Goal: Transaction & Acquisition: Purchase product/service

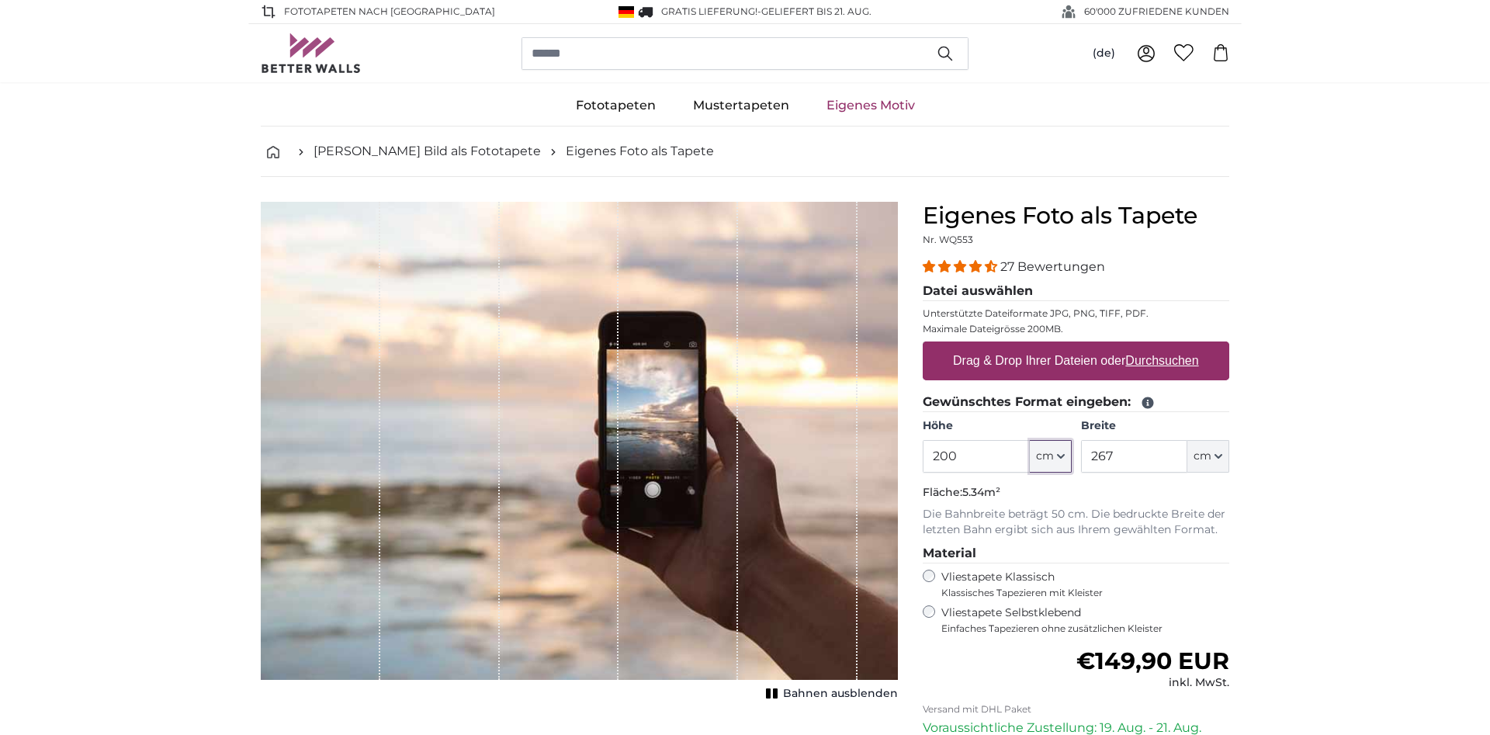
click at [1059, 456] on icon "button" at bounding box center [1061, 456] width 6 height 3
click at [992, 457] on input "200" at bounding box center [976, 456] width 106 height 33
type input "2"
type input "150"
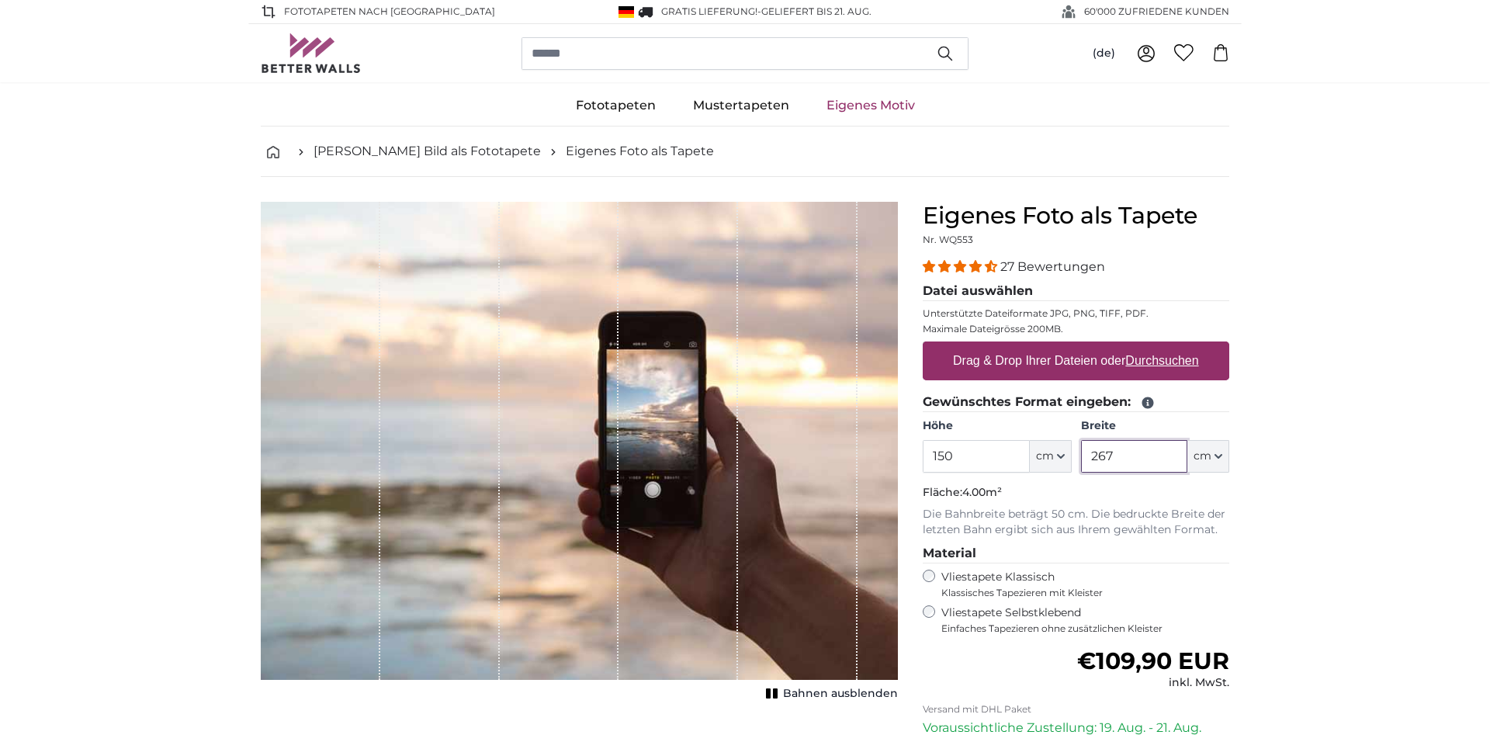
click at [1154, 455] on input "267" at bounding box center [1134, 456] width 106 height 33
type input "2"
type input "300"
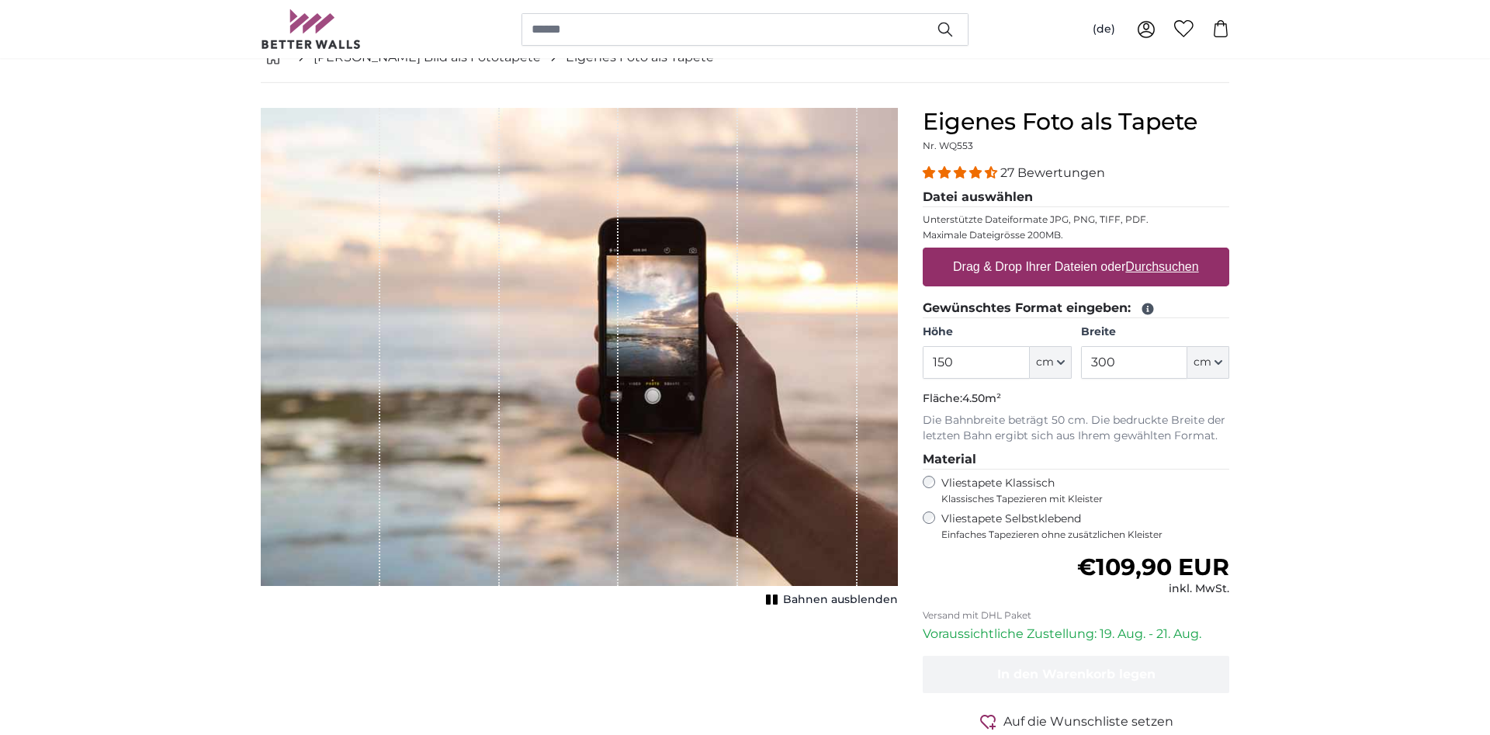
scroll to position [79, 0]
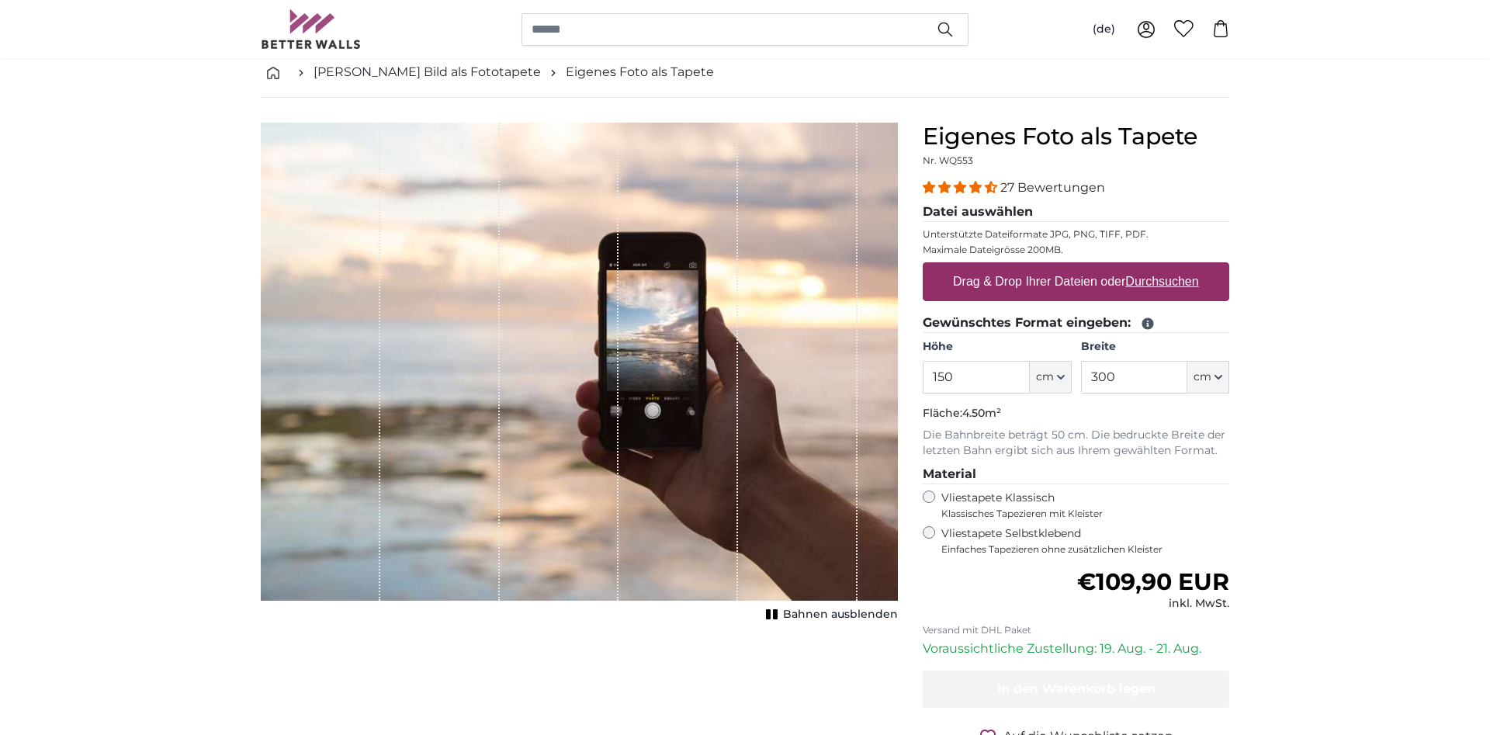
click at [827, 610] on span "Bahnen ausblenden" at bounding box center [840, 615] width 115 height 16
click at [1130, 283] on u "Durchsuchen" at bounding box center [1162, 281] width 73 height 13
click at [1130, 267] on input "Drag & Drop Ihrer Dateien oder Durchsuchen" at bounding box center [1076, 264] width 306 height 5
click at [1169, 283] on u "Durchsuchen" at bounding box center [1162, 281] width 73 height 13
click at [1169, 267] on input "Drag & Drop Ihrer Dateien oder Durchsuchen" at bounding box center [1076, 264] width 306 height 5
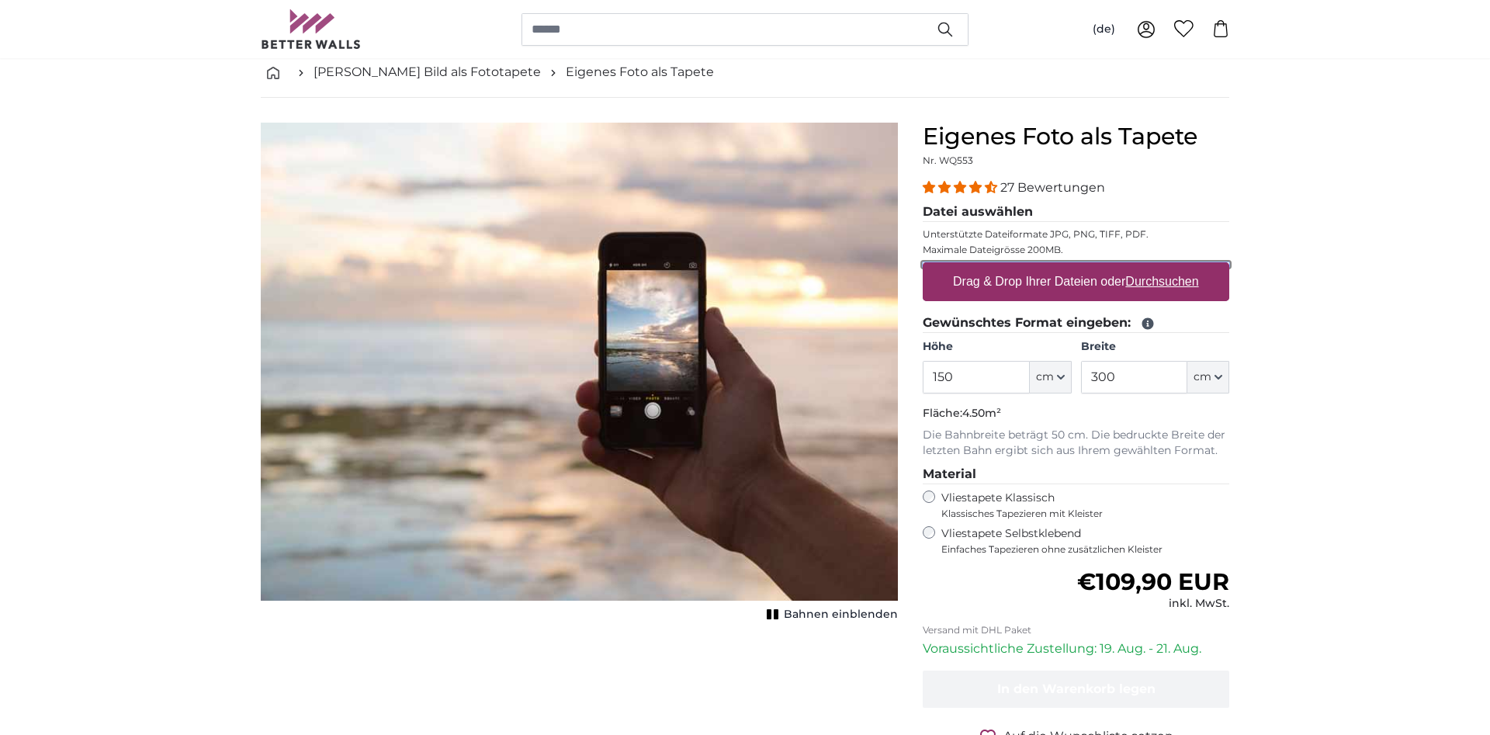
type input "**********"
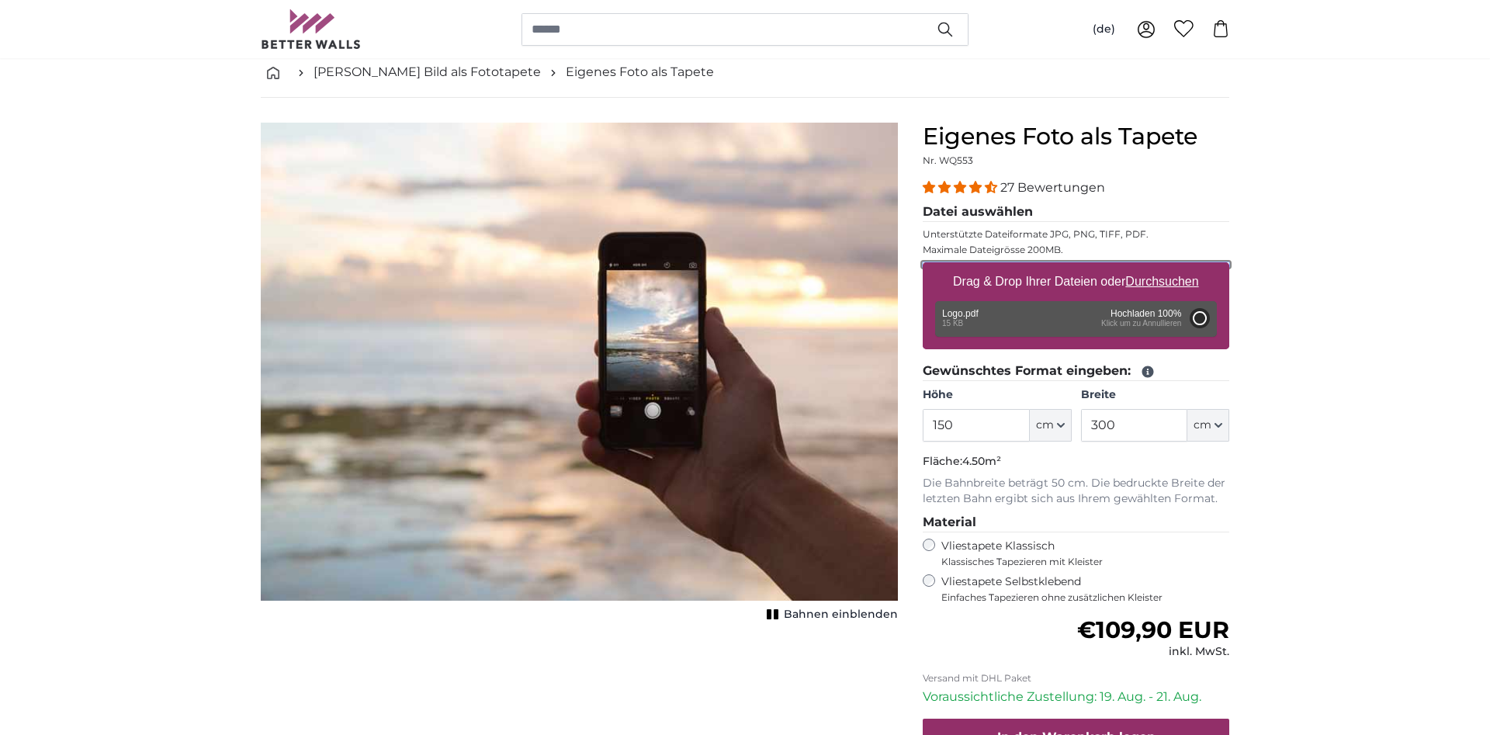
type input "200"
type input "142"
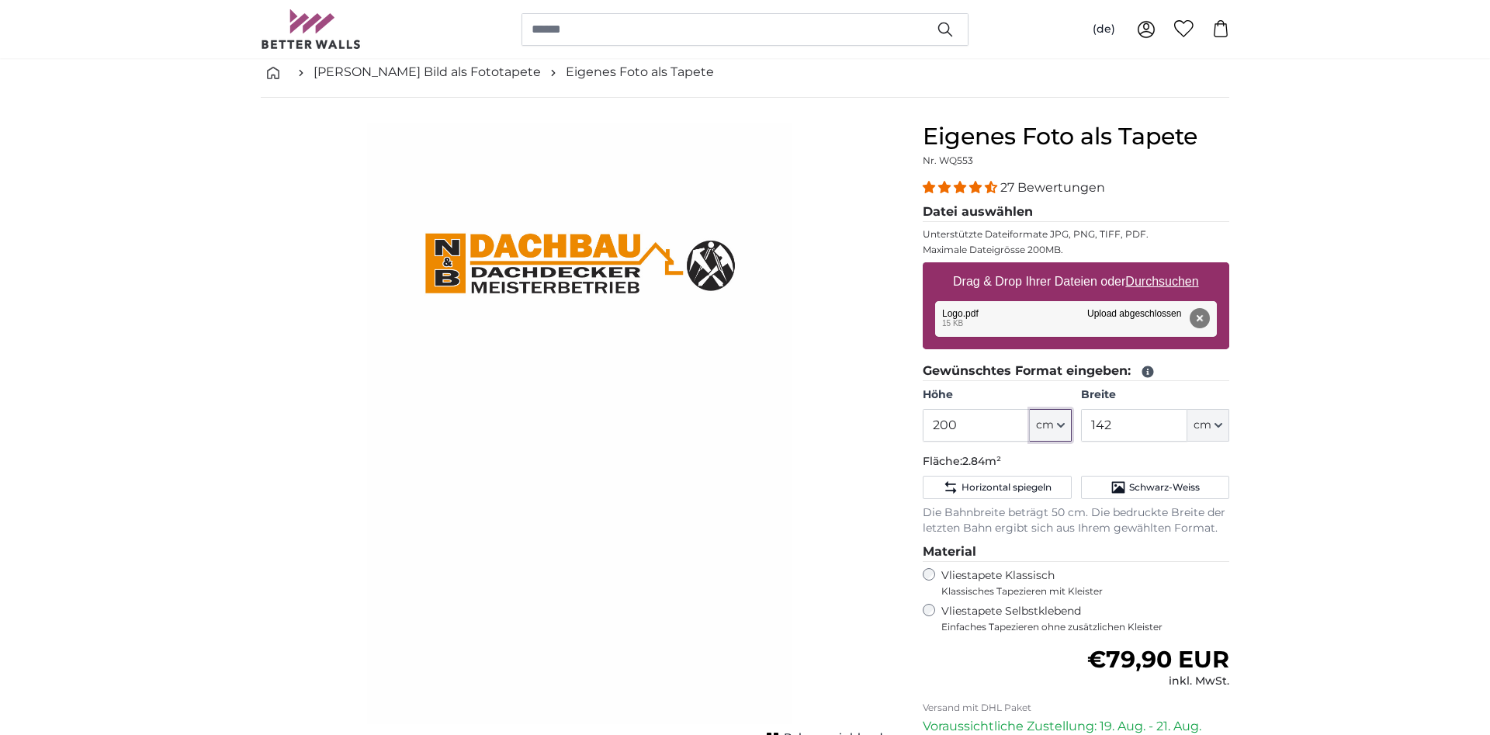
click at [1063, 421] on icon "button" at bounding box center [1061, 425] width 8 height 8
click at [978, 426] on input "200" at bounding box center [976, 425] width 106 height 33
type input "2"
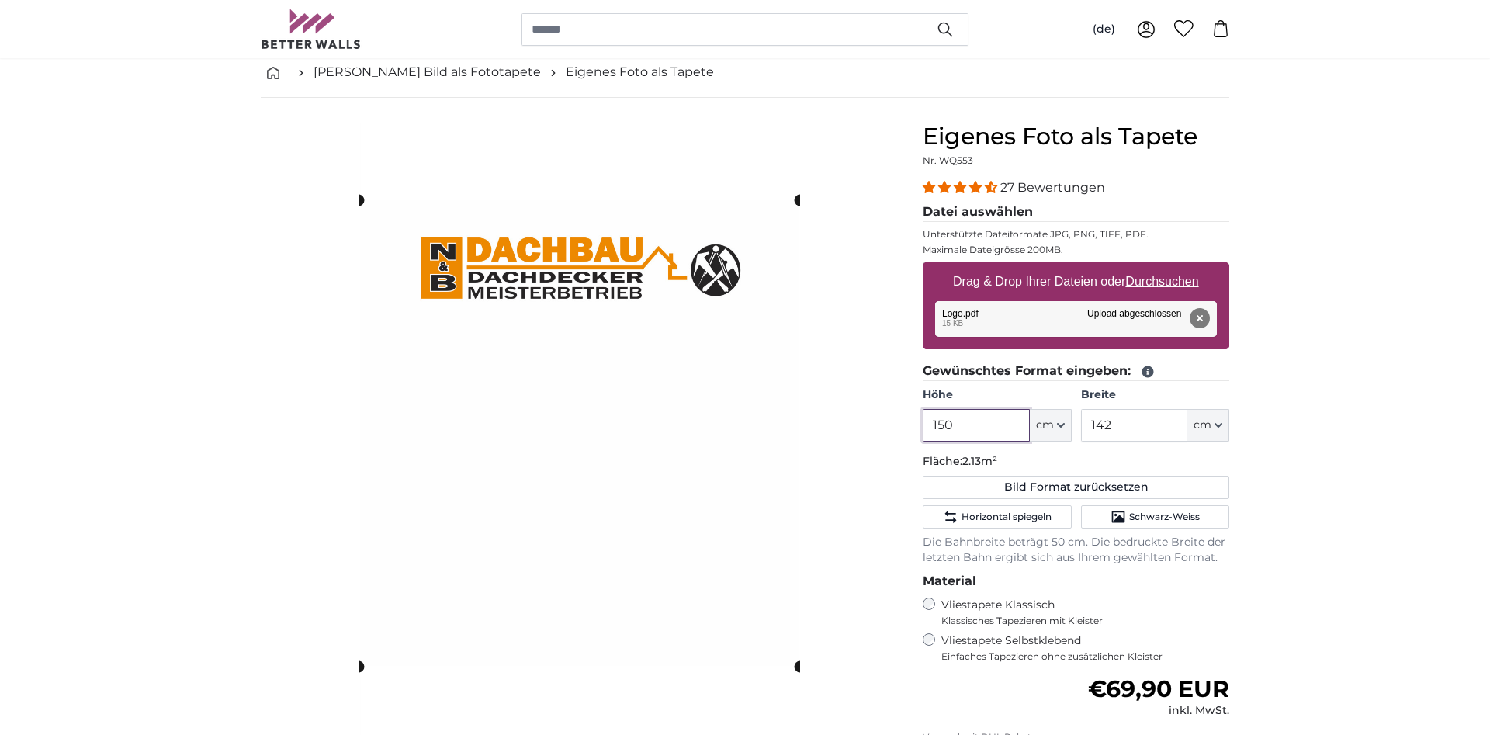
type input "150"
click at [1126, 427] on input "142" at bounding box center [1134, 425] width 106 height 33
type input "1"
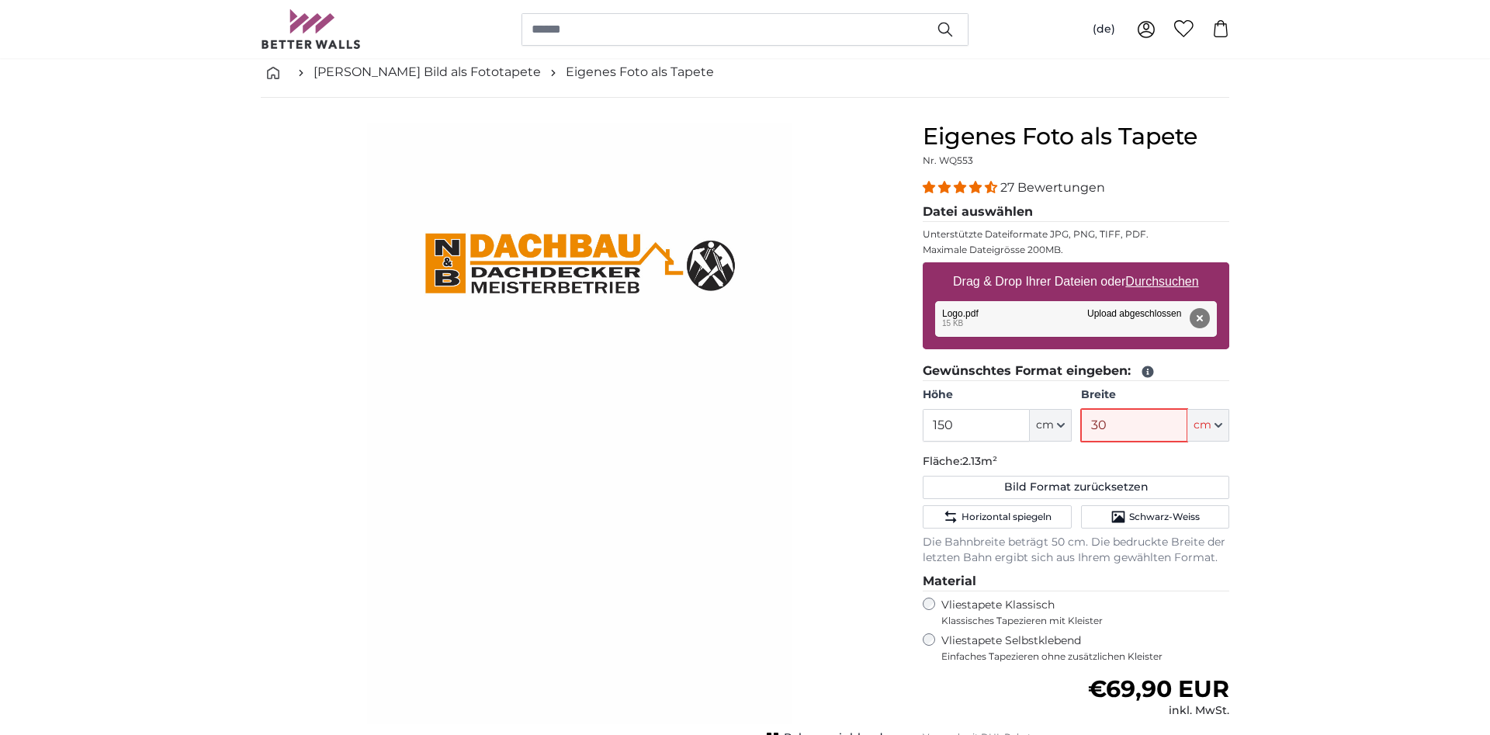
type input "300"
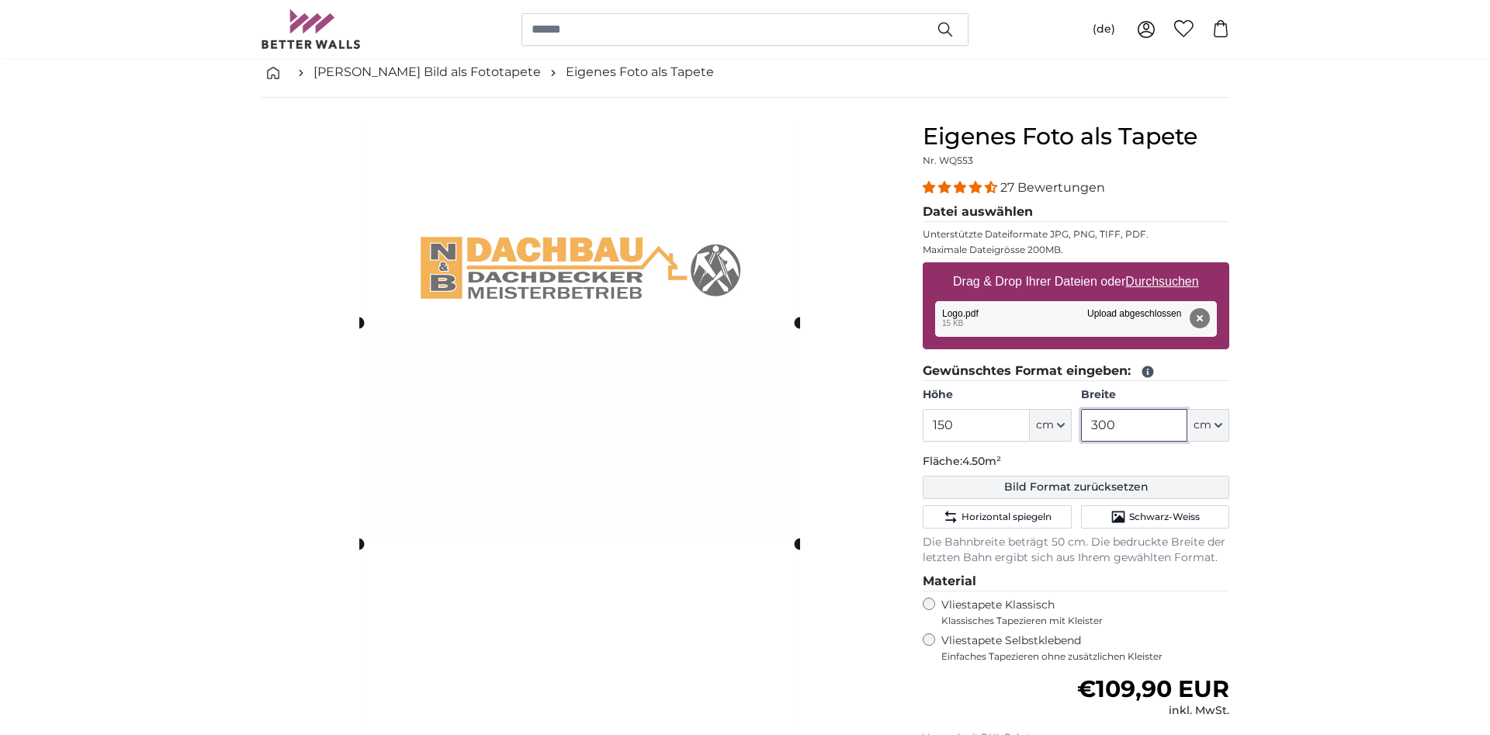
type input "300"
drag, startPoint x: 1055, startPoint y: 483, endPoint x: 1025, endPoint y: 424, distance: 66.3
click at [1055, 482] on button "Bild Format zurücksetzen" at bounding box center [1076, 487] width 306 height 23
type input "200"
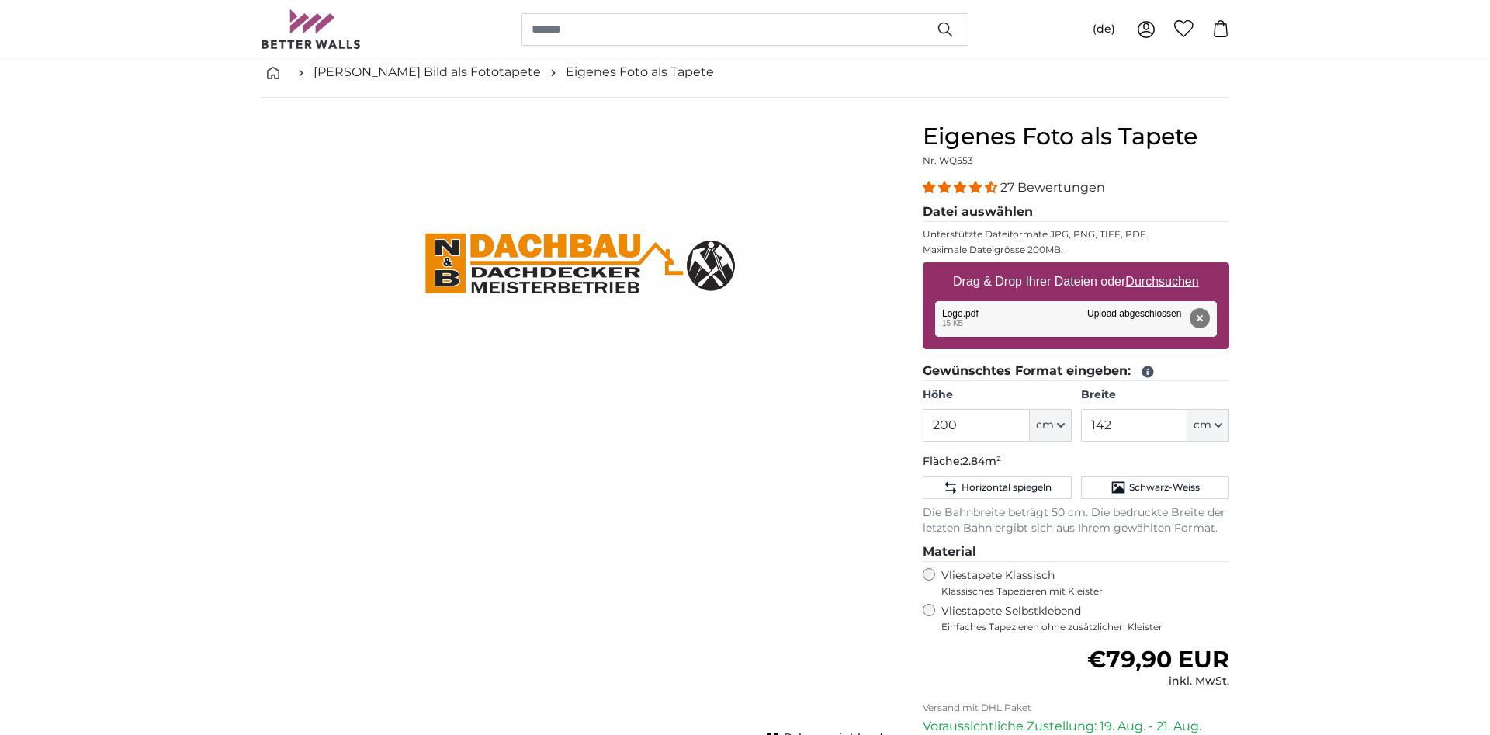
click at [562, 273] on img "1 of 1" at bounding box center [579, 423] width 425 height 601
click at [410, 324] on img "1 of 1" at bounding box center [579, 423] width 425 height 601
click at [398, 388] on img "1 of 1" at bounding box center [579, 423] width 425 height 601
click at [1148, 414] on input "142" at bounding box center [1134, 425] width 106 height 33
type input "1"
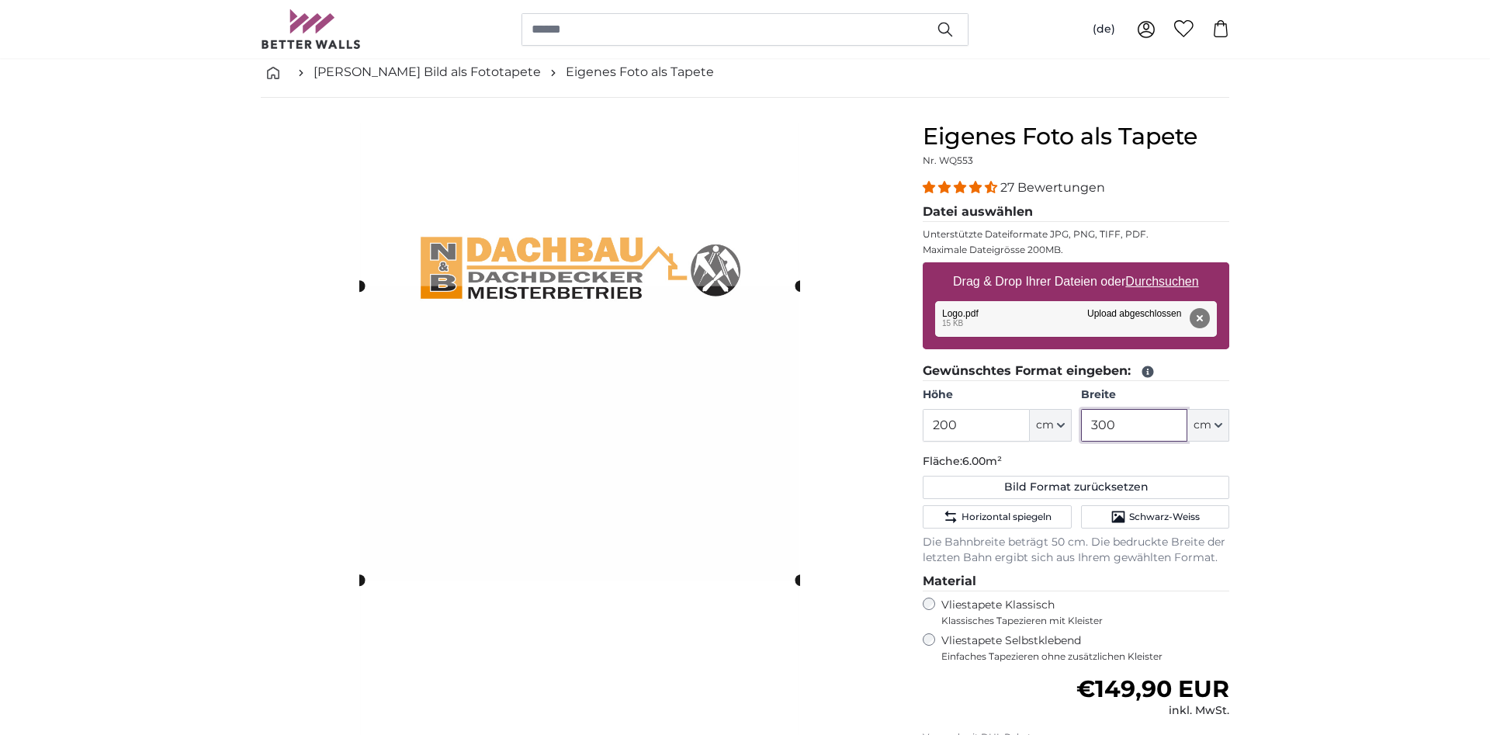
click at [0, 0] on slot at bounding box center [0, 0] width 0 height 0
click at [357, 285] on div "Abbrechen Bild zuschneiden" at bounding box center [579, 453] width 637 height 660
click at [0, 0] on slot at bounding box center [0, 0] width 0 height 0
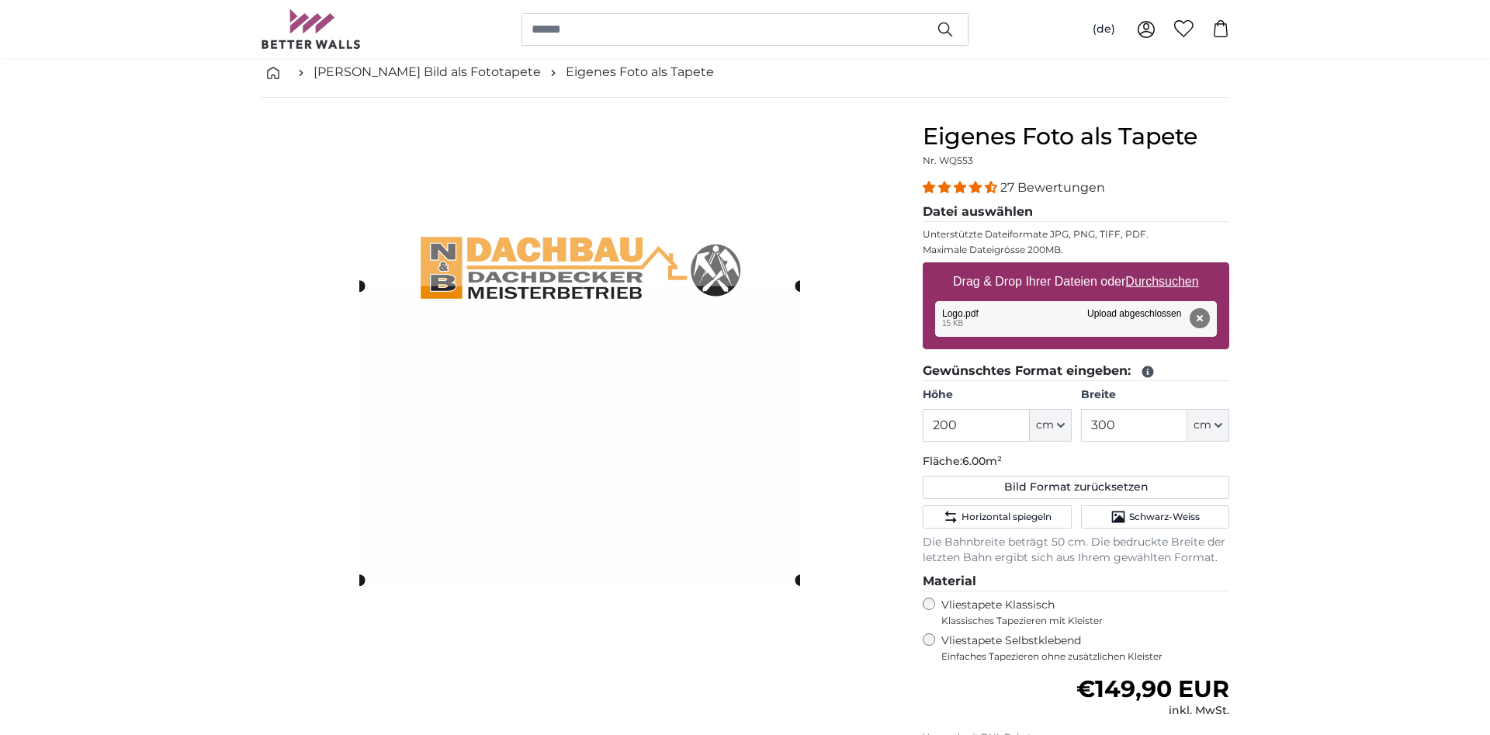
click at [504, 276] on img at bounding box center [579, 433] width 438 height 621
click at [0, 0] on slot at bounding box center [0, 0] width 0 height 0
click at [997, 519] on span "Horizontal spiegeln" at bounding box center [1006, 517] width 90 height 12
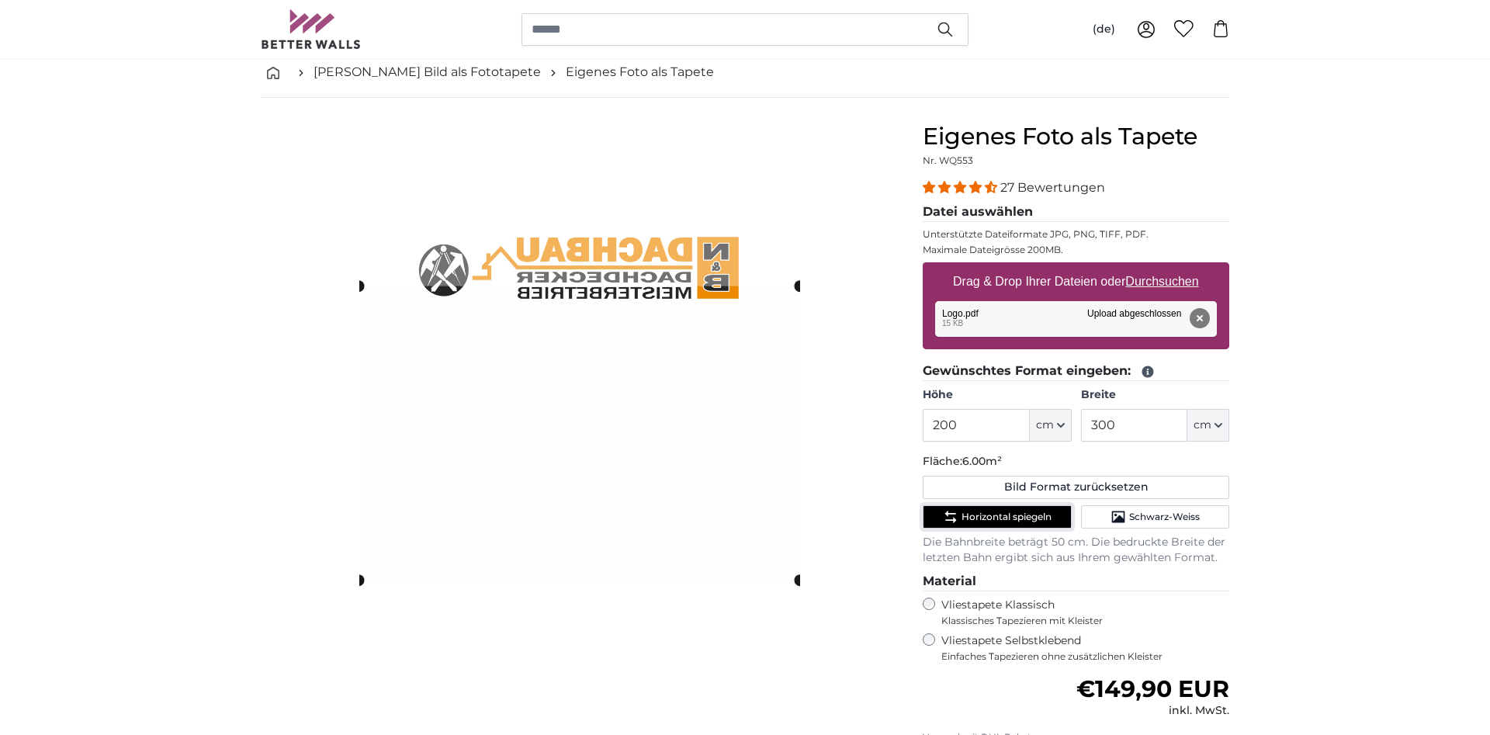
click at [997, 519] on span "Horizontal spiegeln" at bounding box center [1006, 517] width 90 height 12
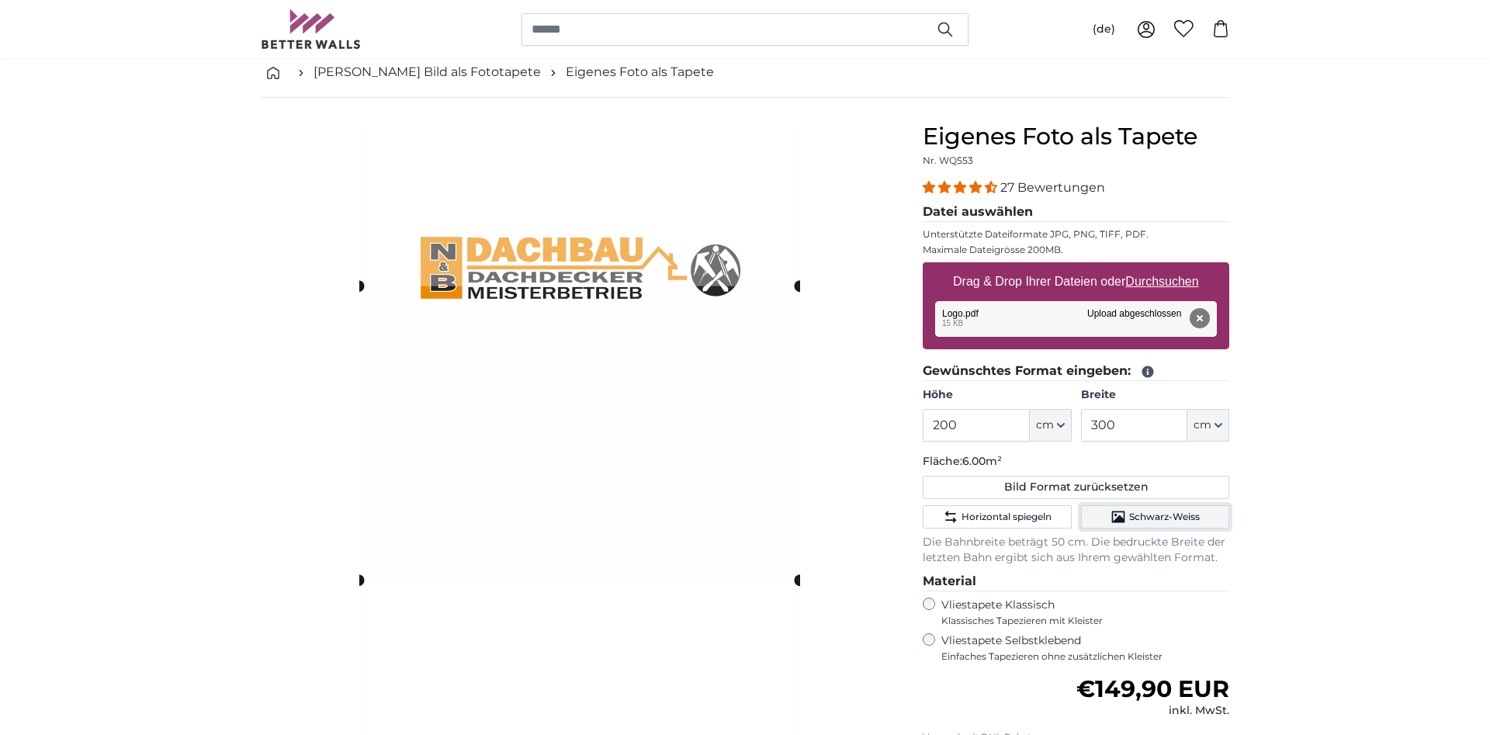
click at [1138, 521] on span "Schwarz-Weiss" at bounding box center [1164, 517] width 71 height 12
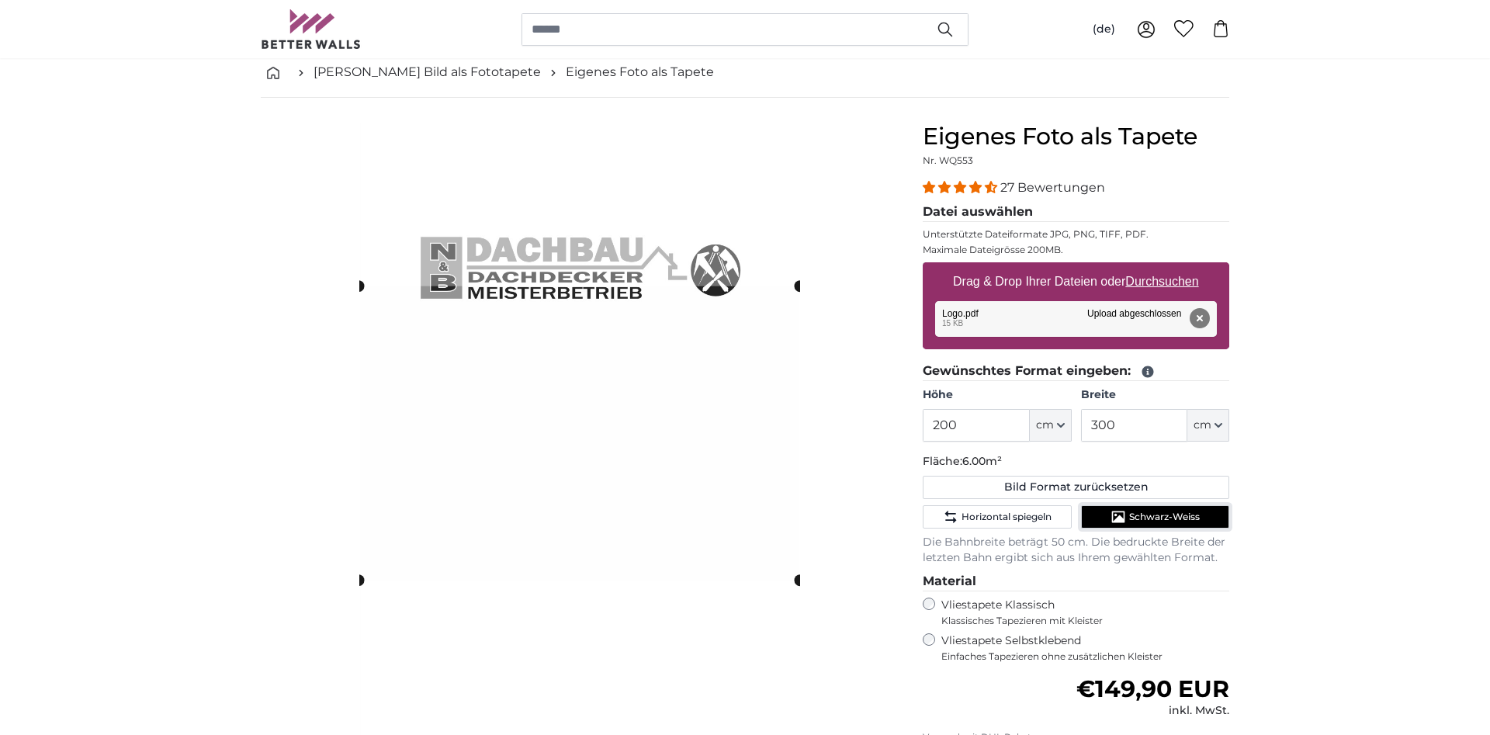
click at [1138, 521] on span "Schwarz-Weiss" at bounding box center [1164, 517] width 71 height 12
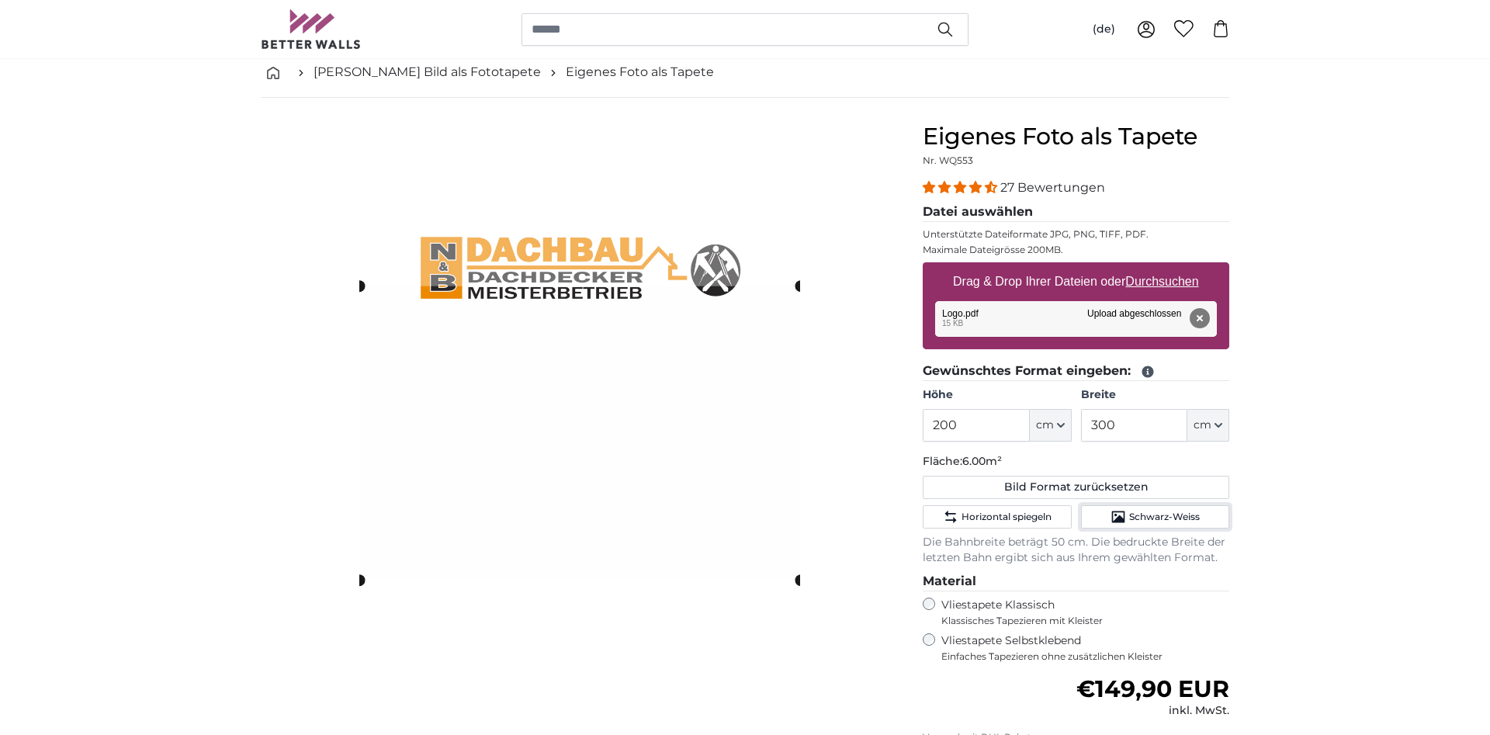
click at [0, 0] on slot at bounding box center [0, 0] width 0 height 0
click at [583, 279] on img at bounding box center [579, 433] width 438 height 621
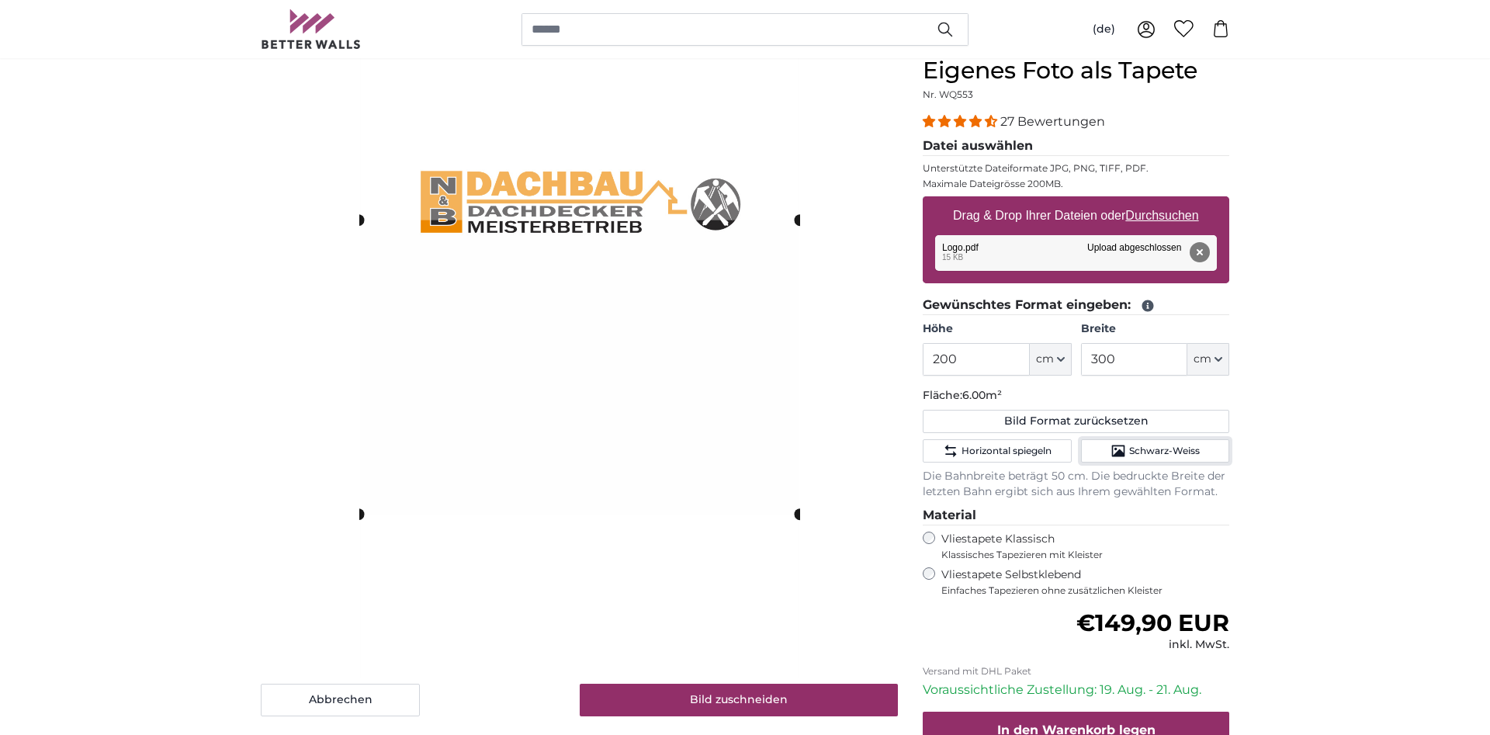
scroll to position [237, 0]
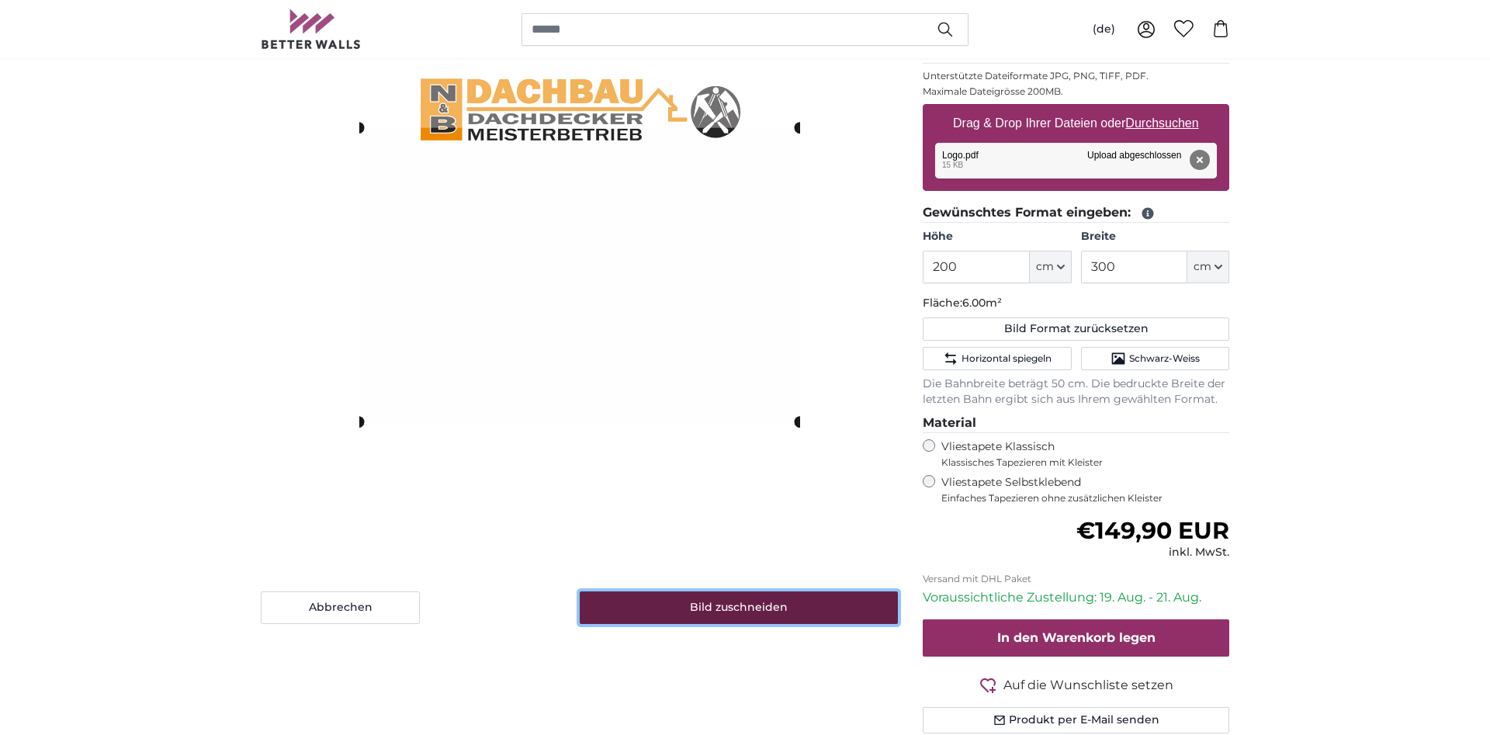
click at [718, 601] on button "Bild zuschneiden" at bounding box center [739, 607] width 319 height 33
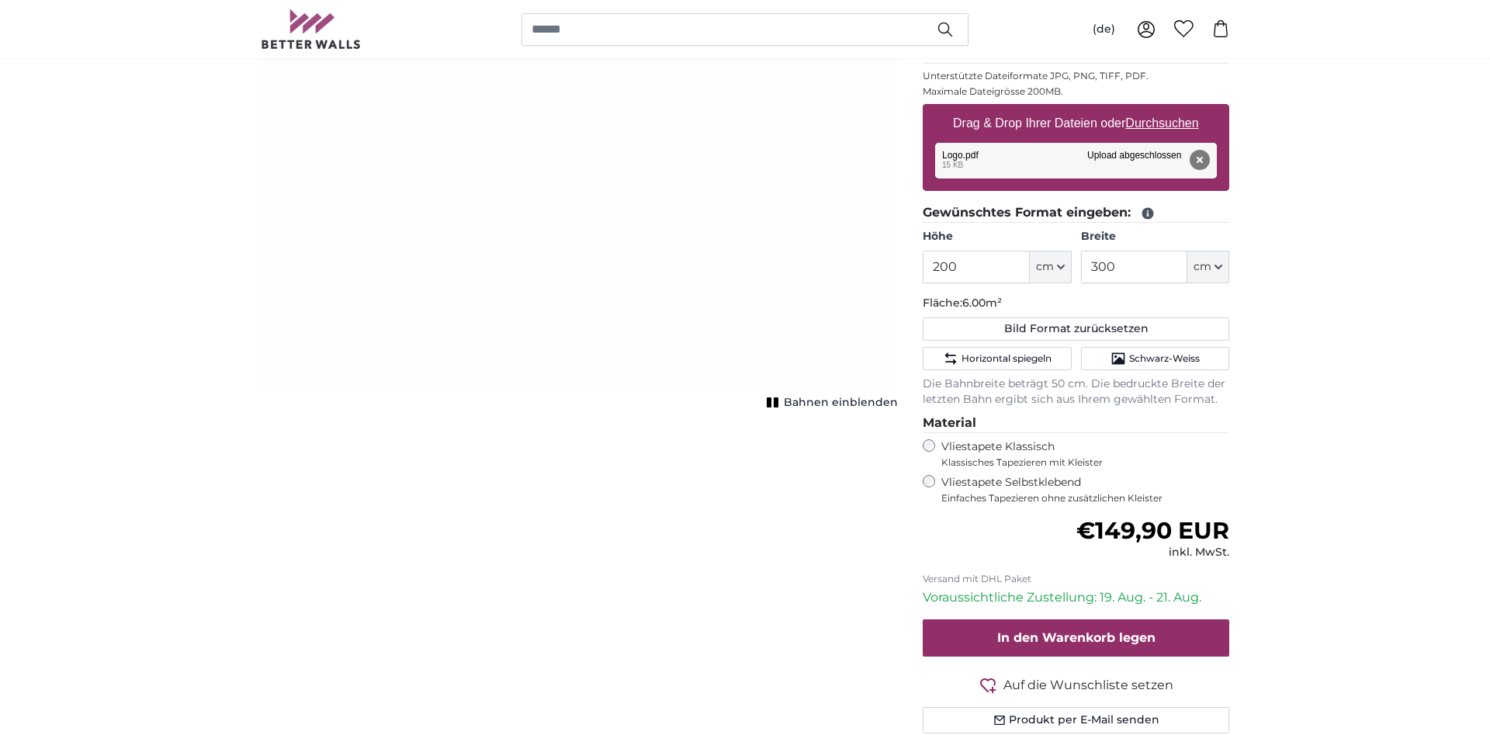
click at [777, 400] on icon "1 of 1" at bounding box center [773, 402] width 16 height 12
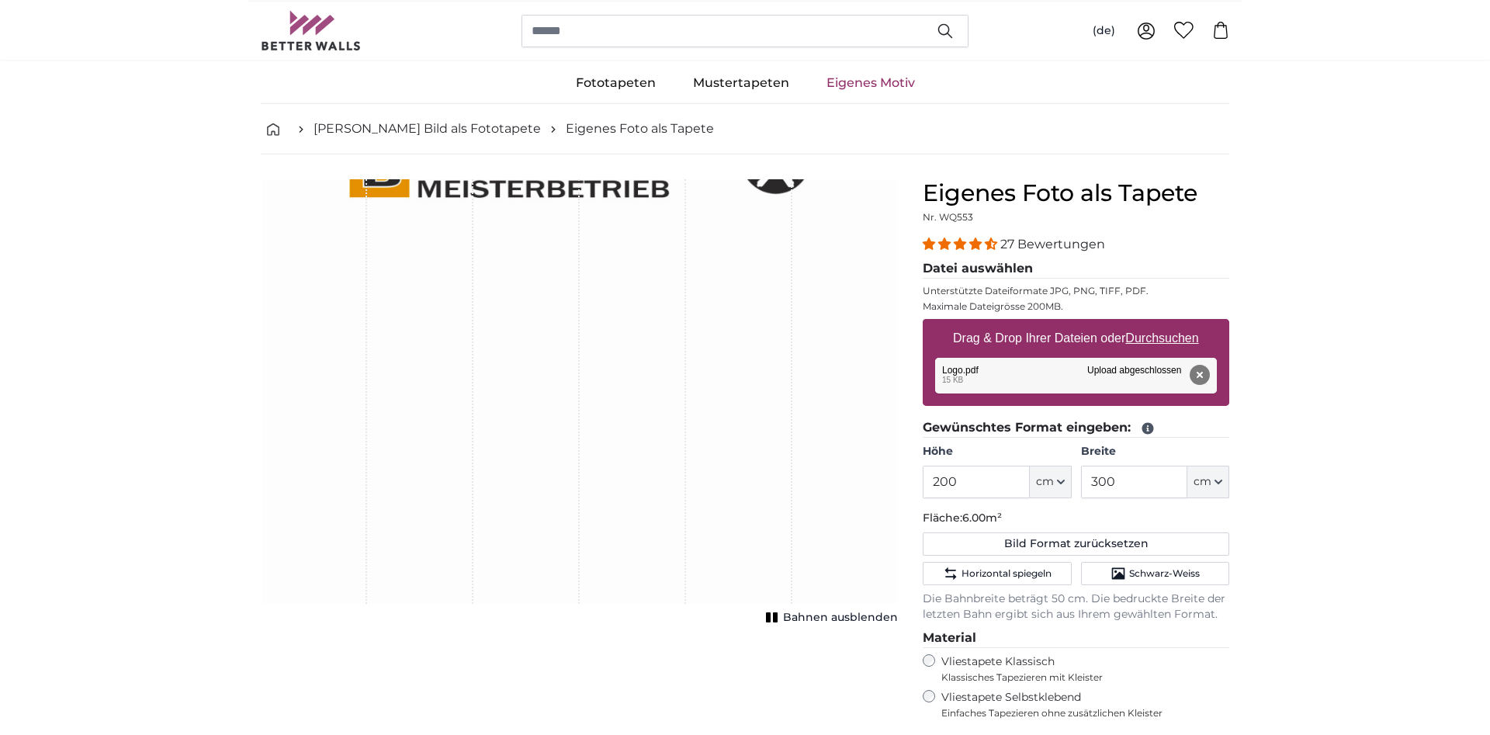
scroll to position [0, 0]
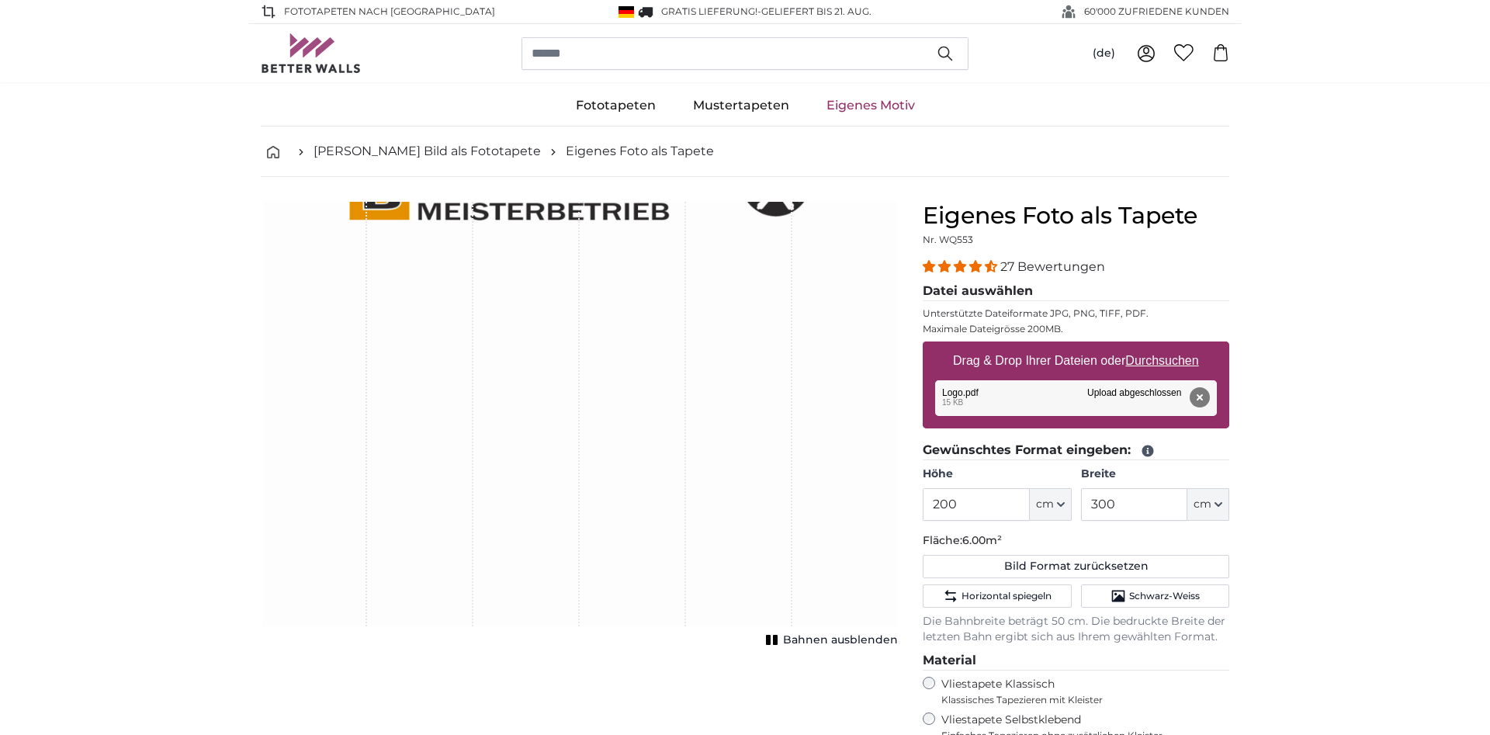
drag, startPoint x: 527, startPoint y: 206, endPoint x: 531, endPoint y: 237, distance: 30.5
click at [531, 237] on div "1 of 1" at bounding box center [526, 414] width 106 height 424
drag, startPoint x: 426, startPoint y: 203, endPoint x: 516, endPoint y: 261, distance: 106.8
click at [485, 291] on div "1 of 1" at bounding box center [579, 414] width 637 height 424
click at [801, 636] on span "Bahnen ausblenden" at bounding box center [840, 640] width 115 height 16
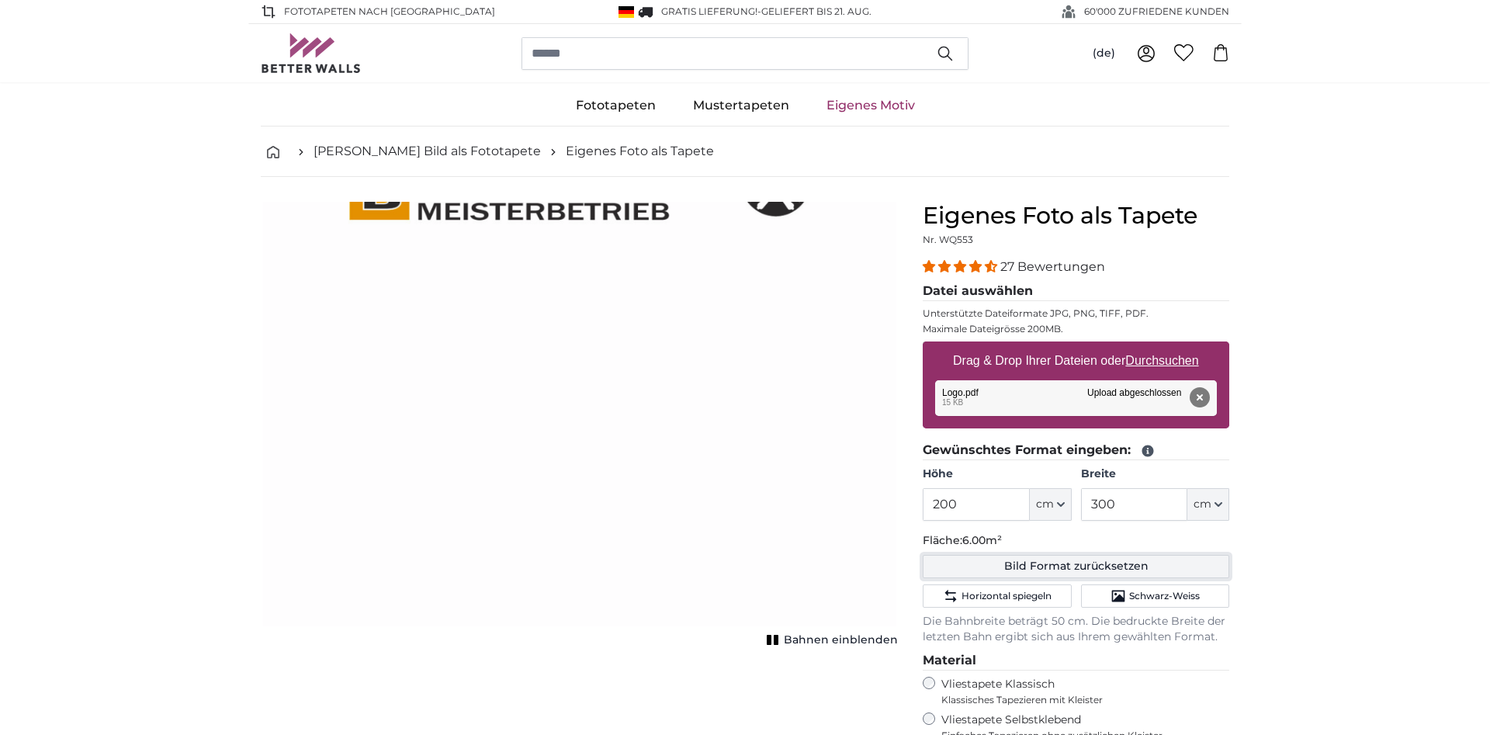
click at [1041, 565] on button "Bild Format zurücksetzen" at bounding box center [1076, 566] width 306 height 23
type input "142"
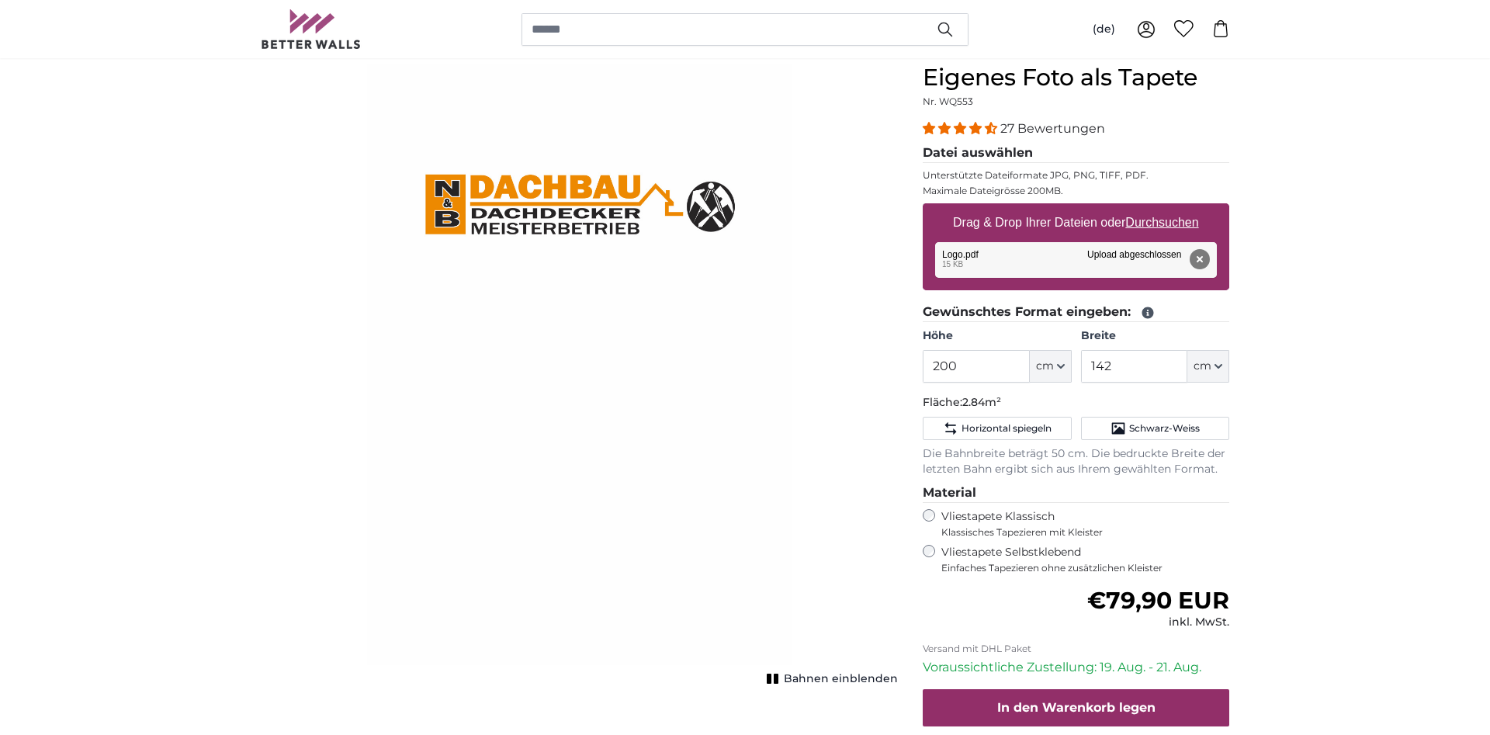
scroll to position [158, 0]
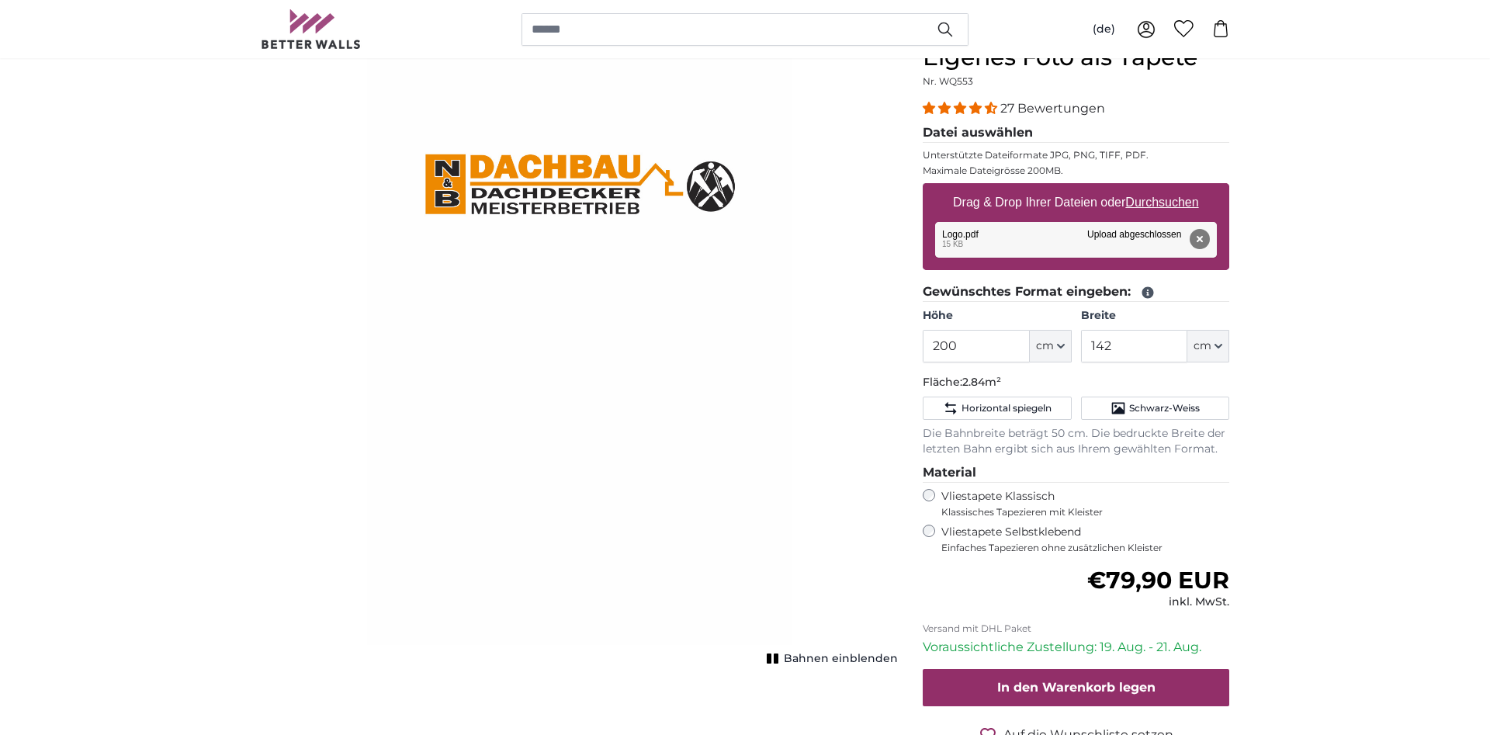
drag, startPoint x: 552, startPoint y: 188, endPoint x: 555, endPoint y: 235, distance: 47.4
click at [555, 235] on img "1 of 1" at bounding box center [579, 343] width 425 height 601
click at [1060, 345] on icon "button" at bounding box center [1061, 346] width 8 height 8
click at [979, 347] on input "200" at bounding box center [976, 346] width 106 height 33
type input "2"
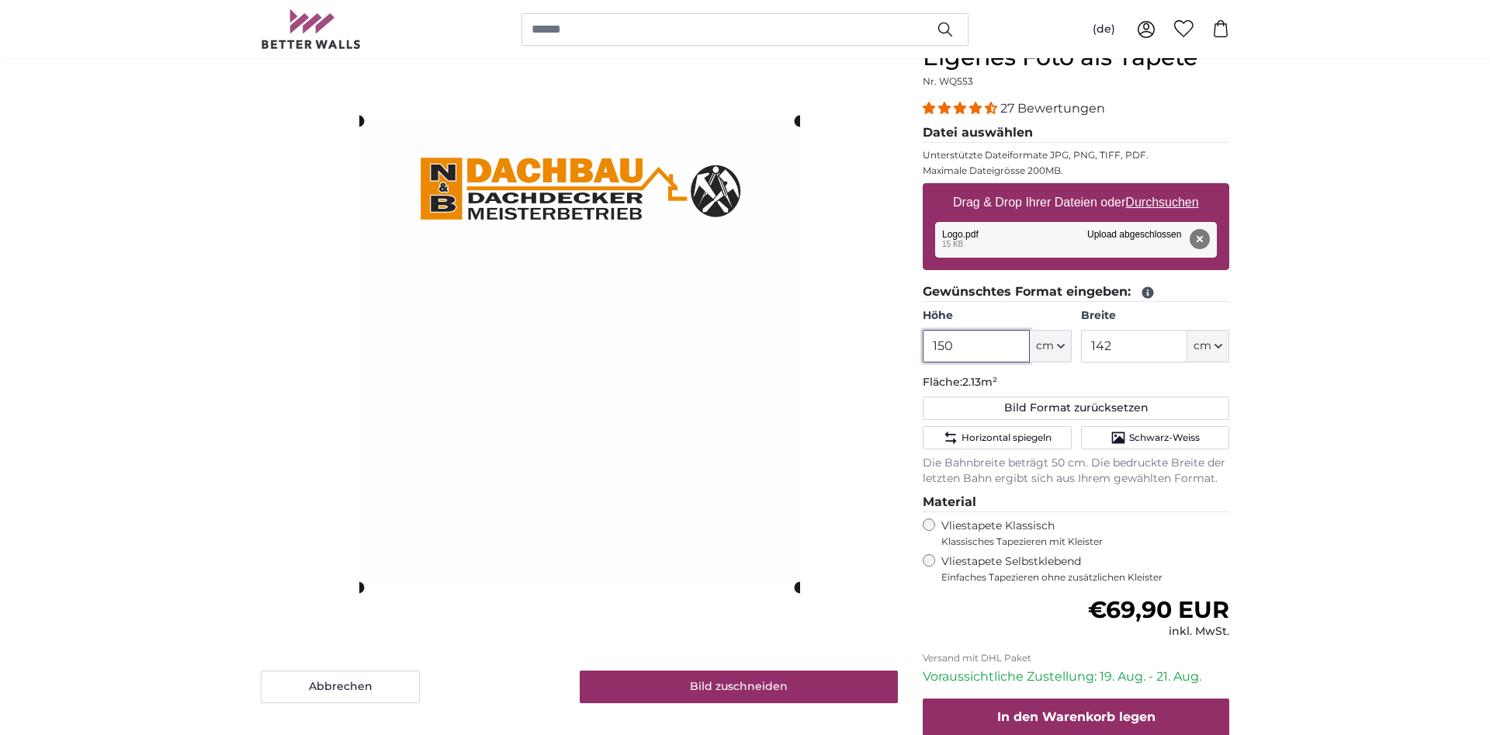
type input "150"
click at [1138, 351] on input "142" at bounding box center [1134, 346] width 106 height 33
type input "1"
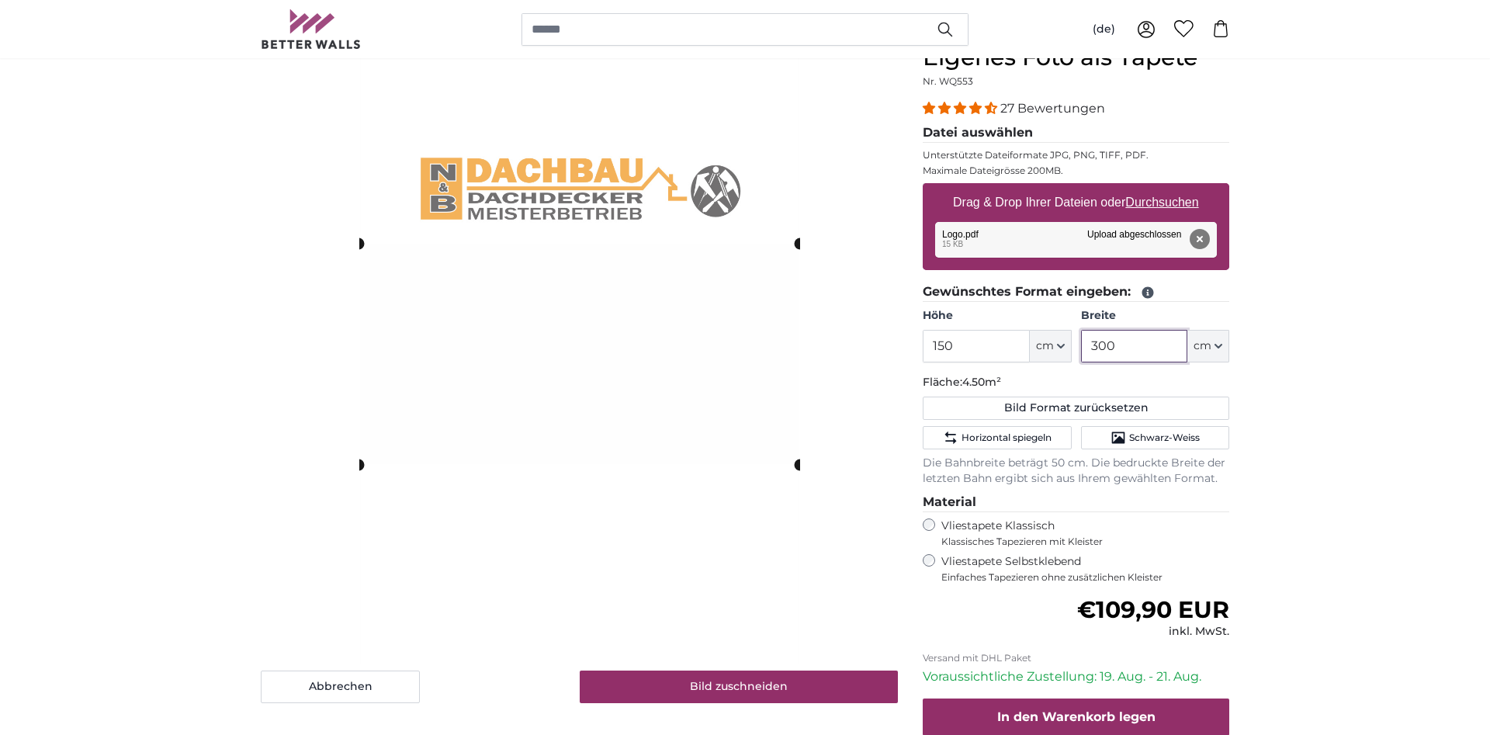
type input "300"
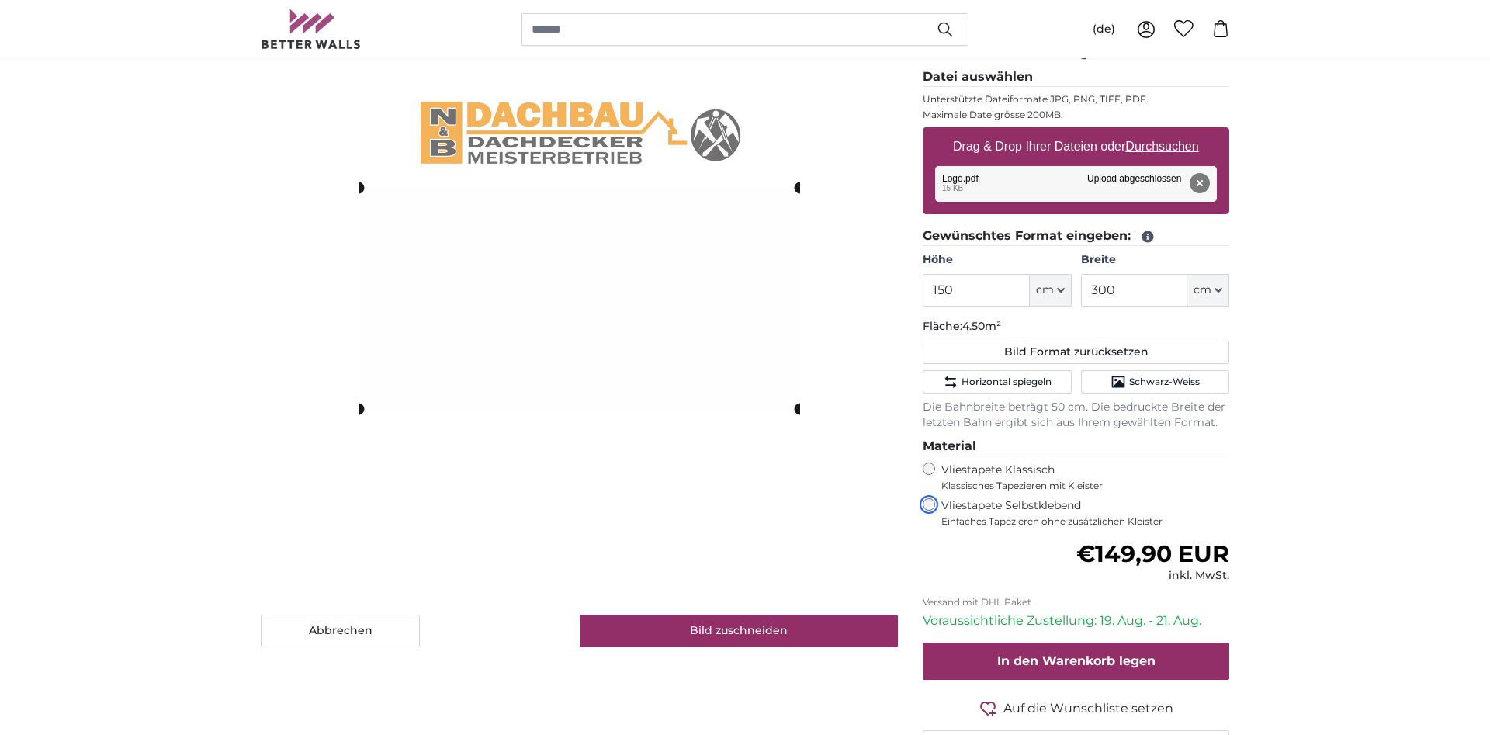
scroll to position [237, 0]
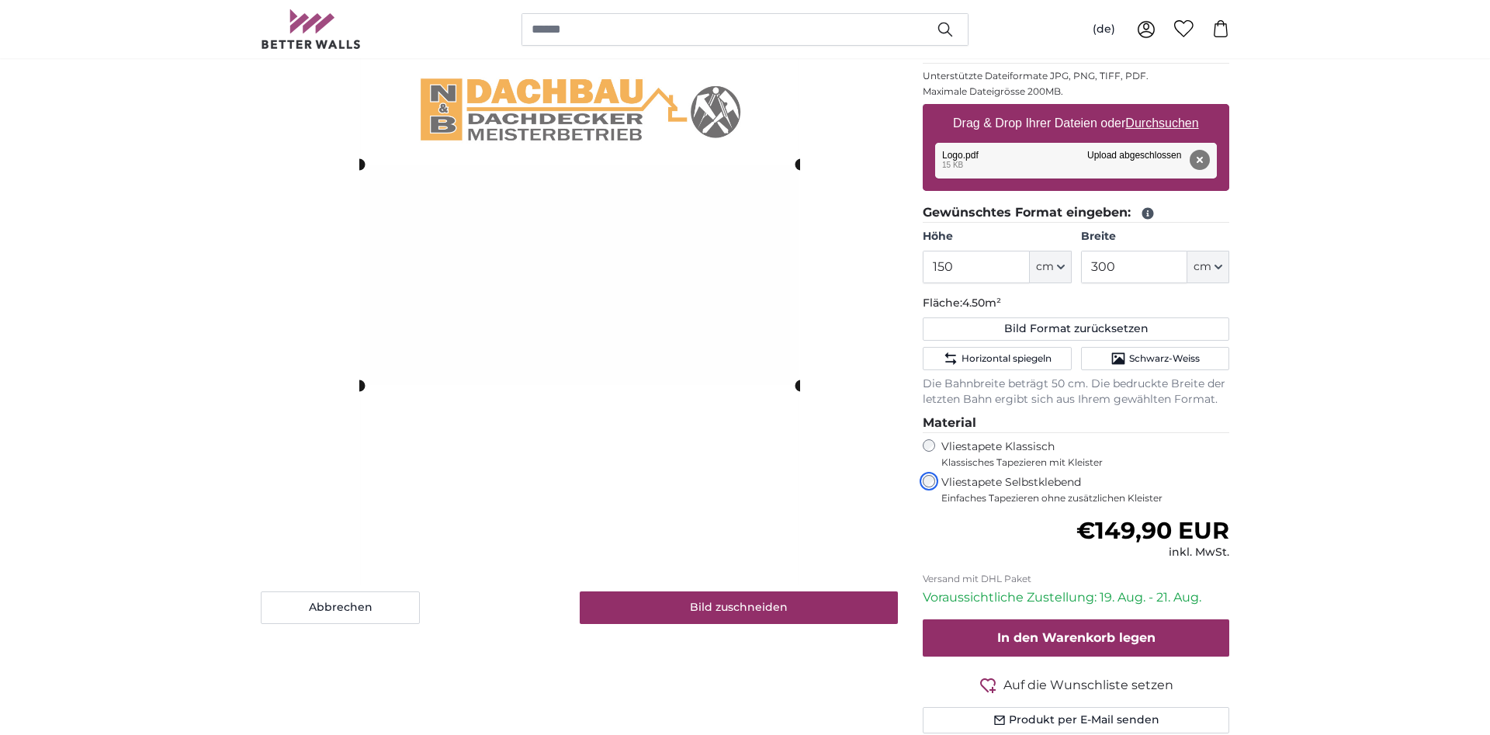
click at [0, 0] on slot at bounding box center [0, 0] width 0 height 0
click at [392, 610] on button "Abbrechen" at bounding box center [340, 607] width 159 height 33
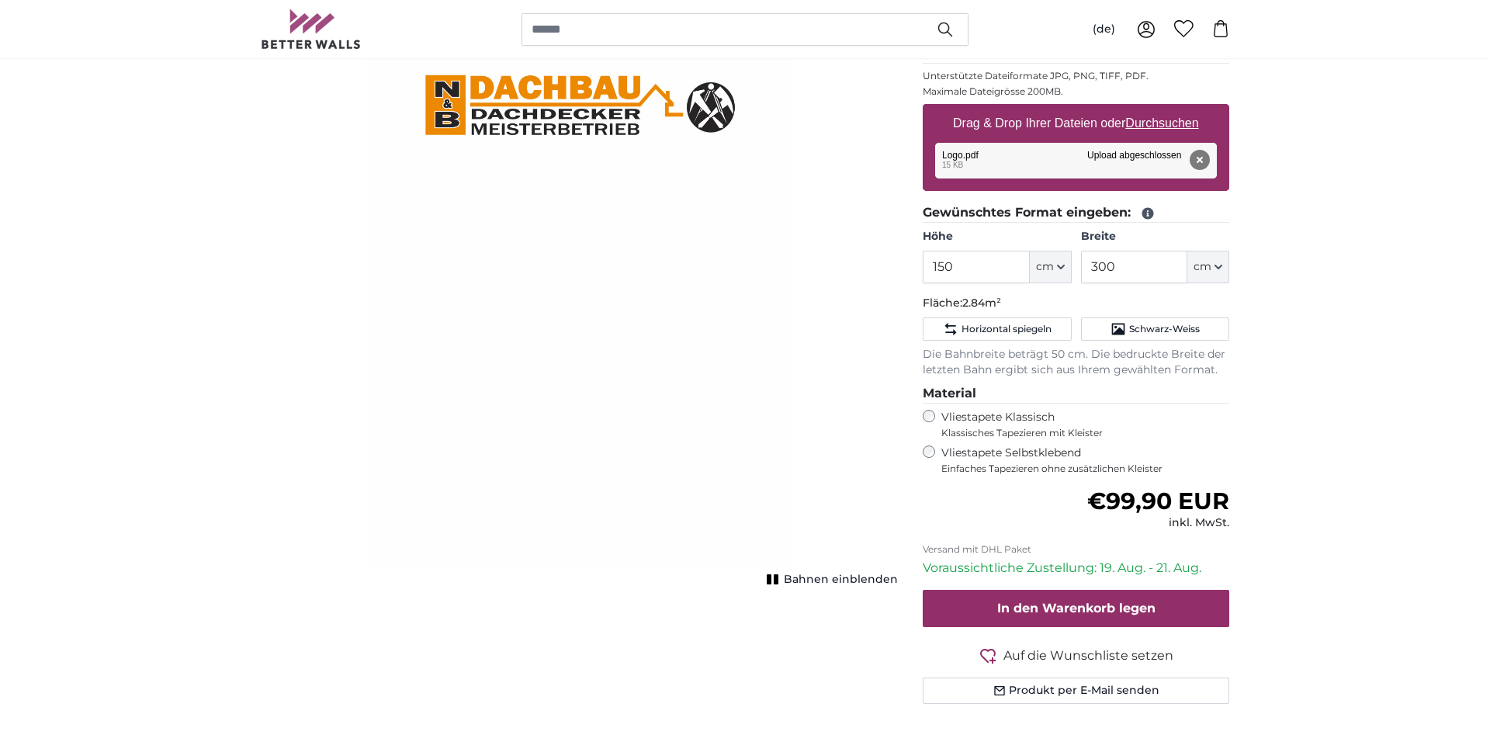
type input "200"
type input "142"
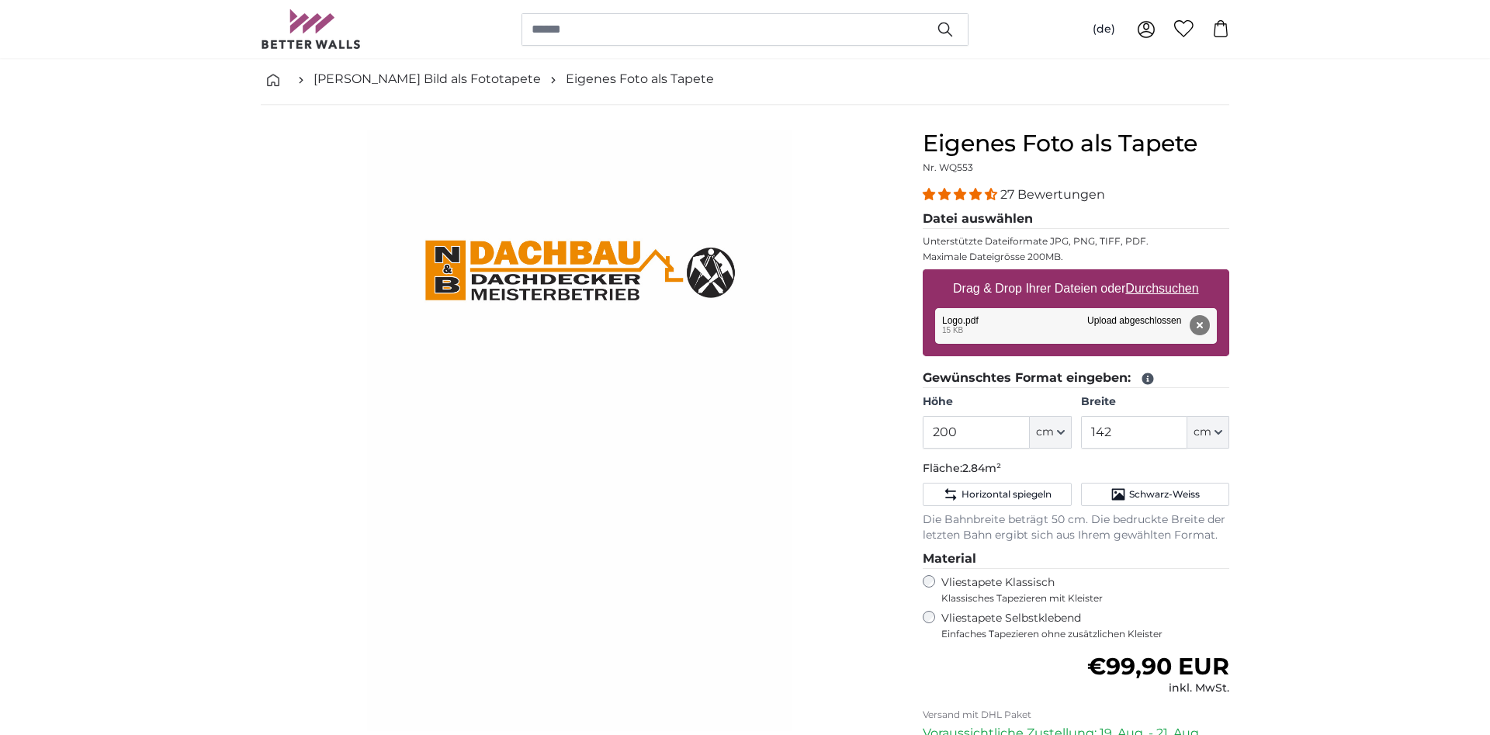
scroll to position [79, 0]
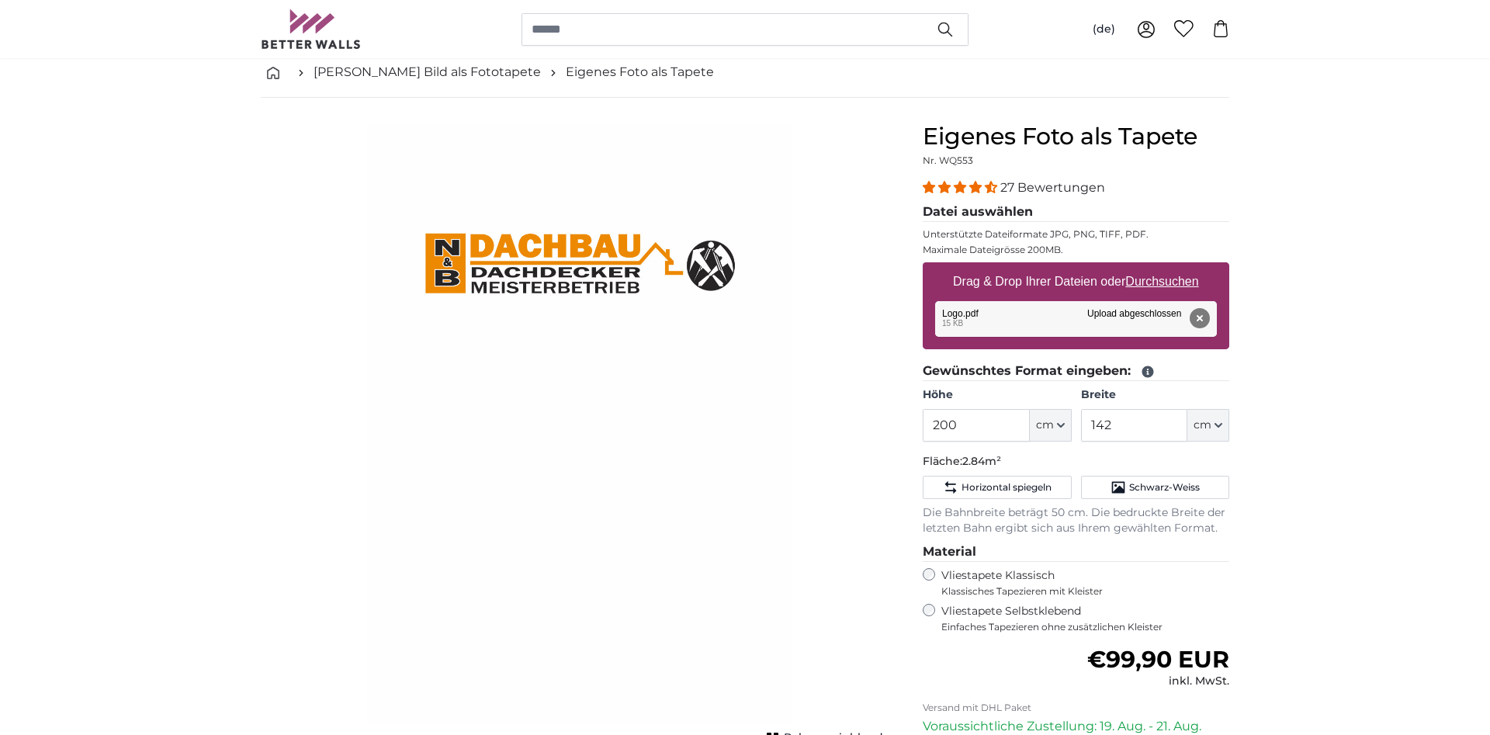
click at [655, 375] on img "1 of 1" at bounding box center [579, 423] width 425 height 601
click at [1203, 319] on button "Entfernen" at bounding box center [1199, 318] width 20 height 20
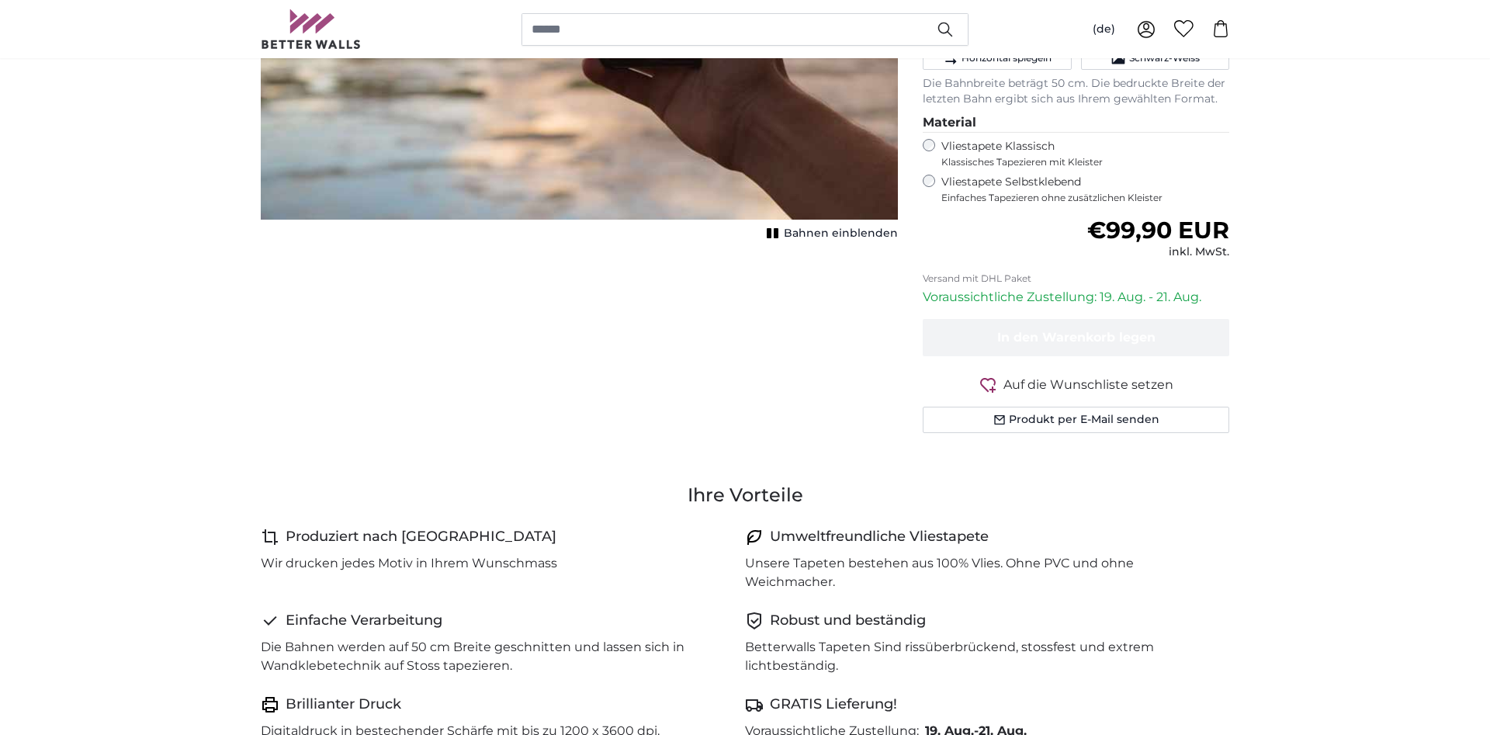
scroll to position [475, 0]
